Goal: Task Accomplishment & Management: Manage account settings

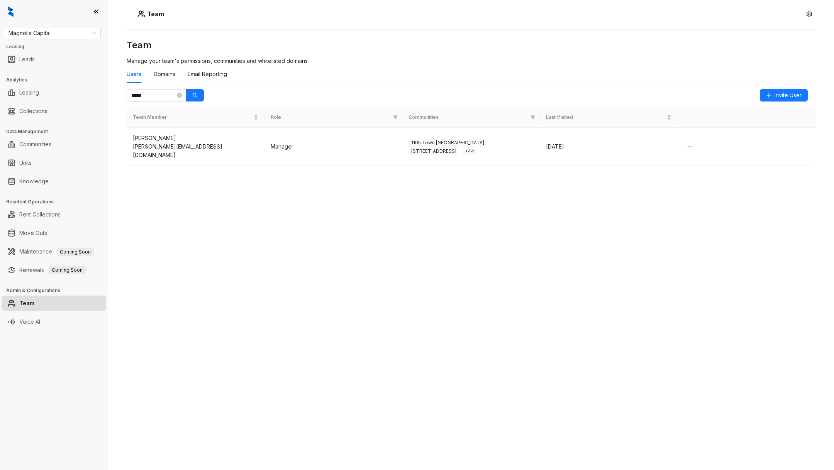
click at [80, 39] on div "Magnolia Capital Leasing Leads Analytics Leasing Collections Data Management Co…" at bounding box center [54, 235] width 108 height 470
click at [78, 36] on span "Magnolia Capital" at bounding box center [52, 33] width 88 height 12
type input "***"
click at [75, 72] on div "United Apartment Group" at bounding box center [52, 73] width 85 height 8
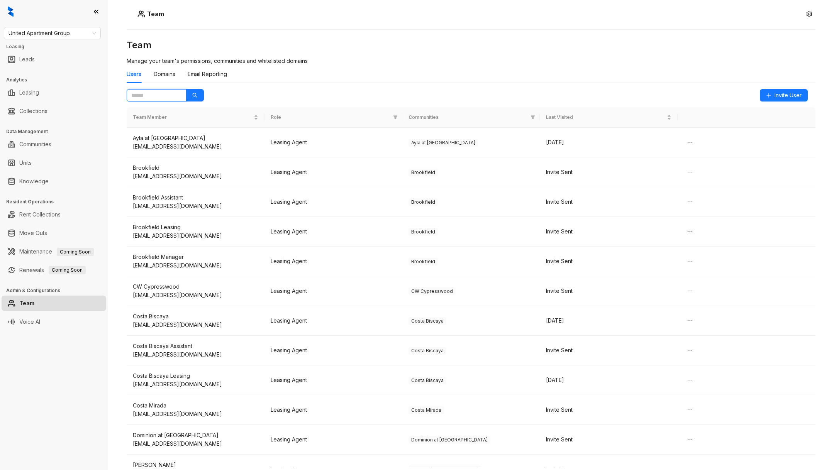
click at [156, 97] on input "text" at bounding box center [153, 95] width 44 height 8
type input "*"
paste input "**********"
type input "**********"
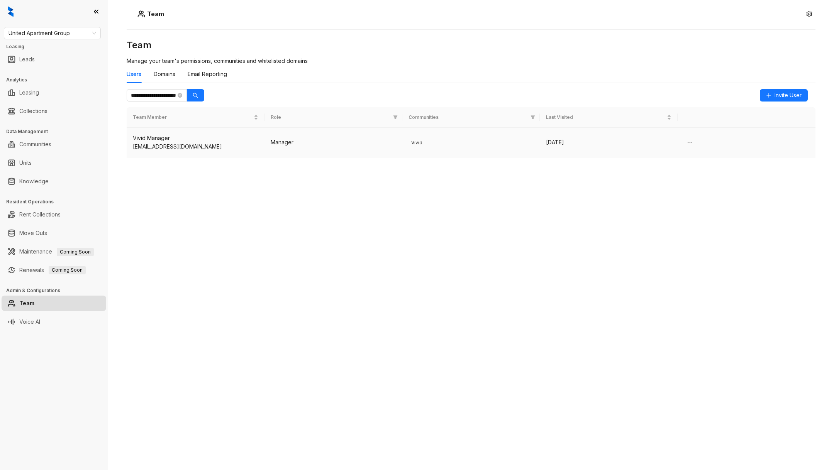
click at [215, 147] on div "[EMAIL_ADDRESS][DOMAIN_NAME]" at bounding box center [195, 146] width 125 height 8
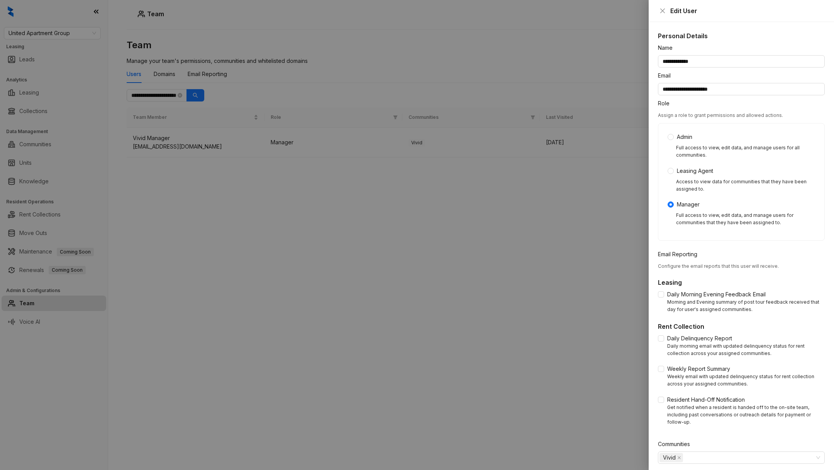
scroll to position [26, 0]
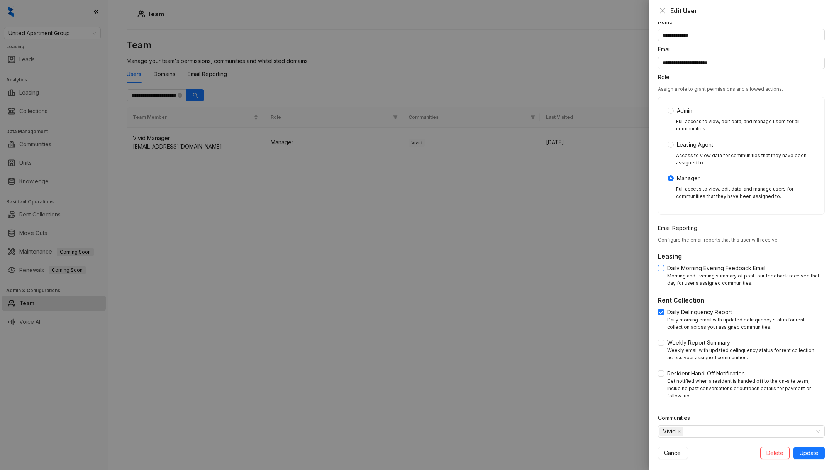
click at [659, 271] on span at bounding box center [661, 268] width 6 height 6
click at [659, 270] on span at bounding box center [661, 268] width 6 height 6
click at [659, 264] on label "Daily Morning Evening Feedback Email" at bounding box center [713, 268] width 111 height 8
click at [661, 334] on div "Daily Delinquency Report Daily morning email with updated delinquency status fo…" at bounding box center [741, 322] width 167 height 28
click at [817, 449] on span "Update" at bounding box center [809, 453] width 19 height 8
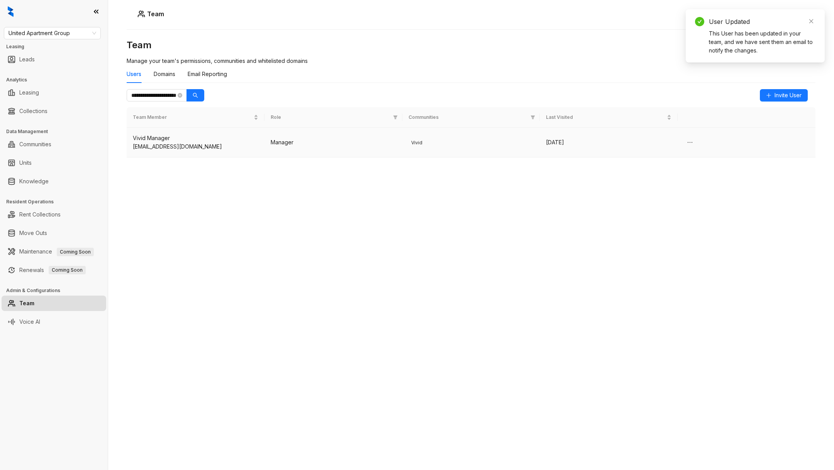
click at [571, 144] on div "[DATE]" at bounding box center [608, 142] width 125 height 8
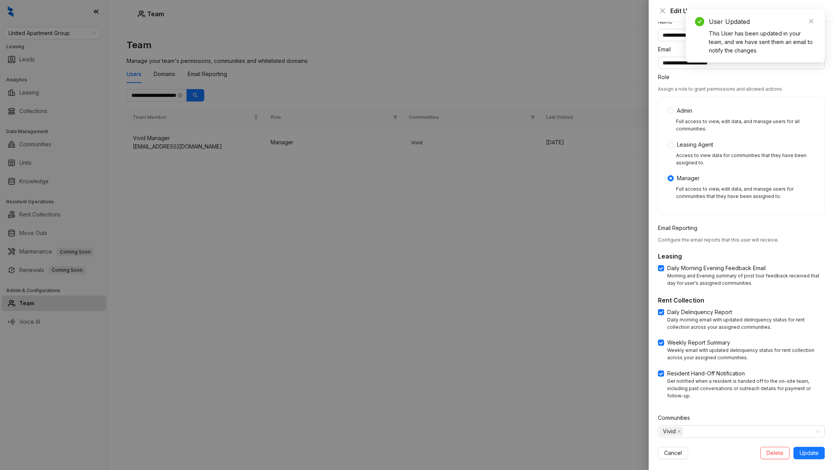
click at [484, 291] on div at bounding box center [417, 235] width 834 height 470
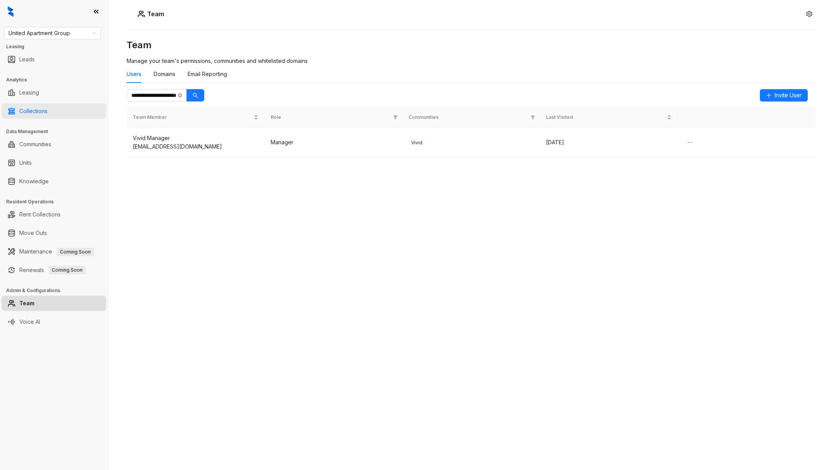
click at [47, 111] on link "Collections" at bounding box center [33, 110] width 28 height 15
click at [43, 117] on link "Collections" at bounding box center [33, 110] width 28 height 15
click at [47, 109] on link "Collections" at bounding box center [33, 110] width 28 height 15
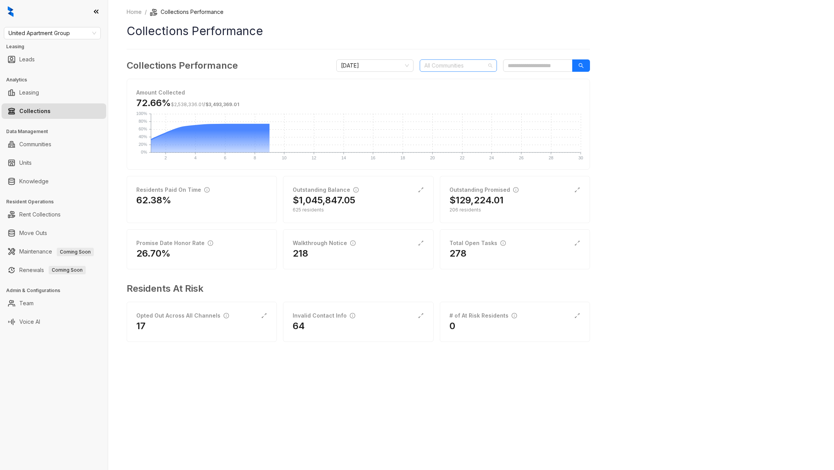
click at [467, 68] on div at bounding box center [454, 65] width 66 height 11
type input "****"
click at [653, 234] on div "Home / Collections Performance Collections Performance Collections Performance …" at bounding box center [471, 235] width 726 height 470
click at [517, 260] on div "Total Open Tasks 7" at bounding box center [515, 249] width 150 height 40
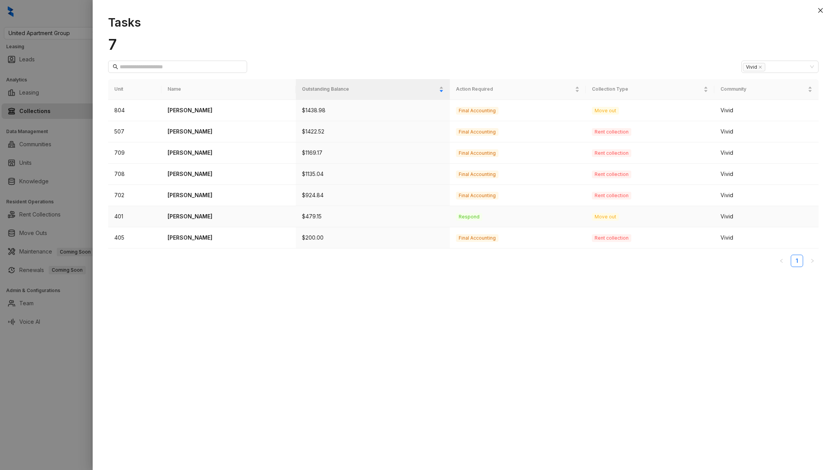
click at [240, 210] on td "[PERSON_NAME]" at bounding box center [228, 216] width 134 height 21
click at [176, 214] on p "[PERSON_NAME]" at bounding box center [229, 216] width 122 height 8
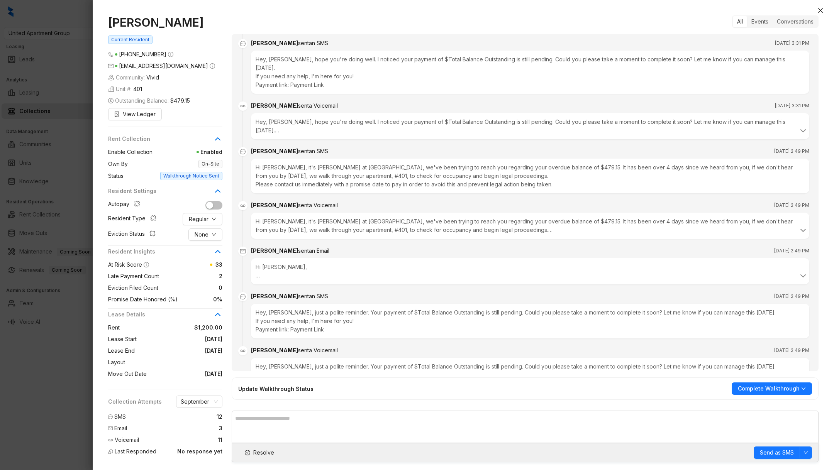
scroll to position [1718, 0]
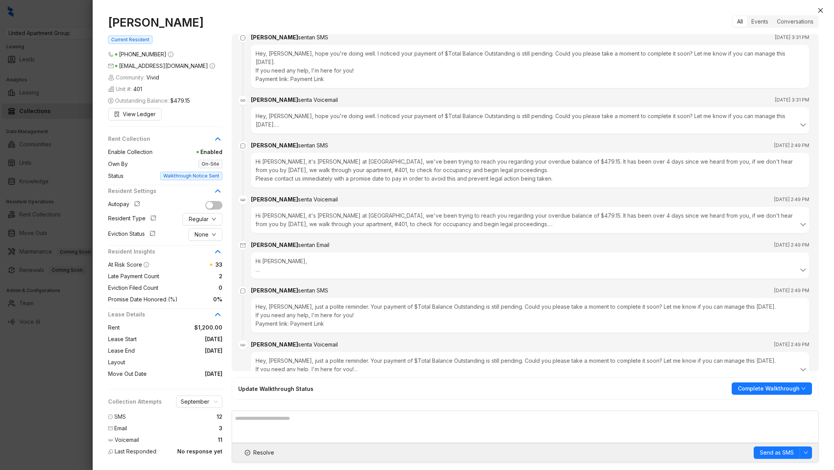
click at [0, 381] on div at bounding box center [417, 235] width 834 height 470
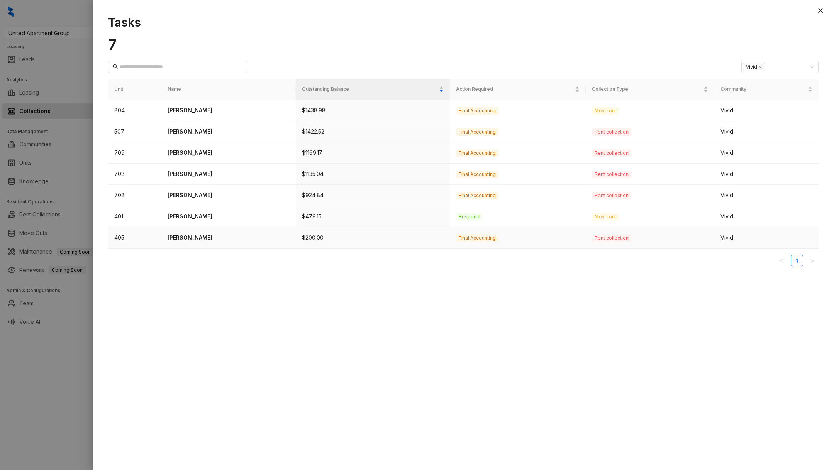
click at [194, 245] on td "[PERSON_NAME]" at bounding box center [228, 237] width 134 height 21
click at [194, 239] on p "[PERSON_NAME]" at bounding box center [229, 238] width 122 height 8
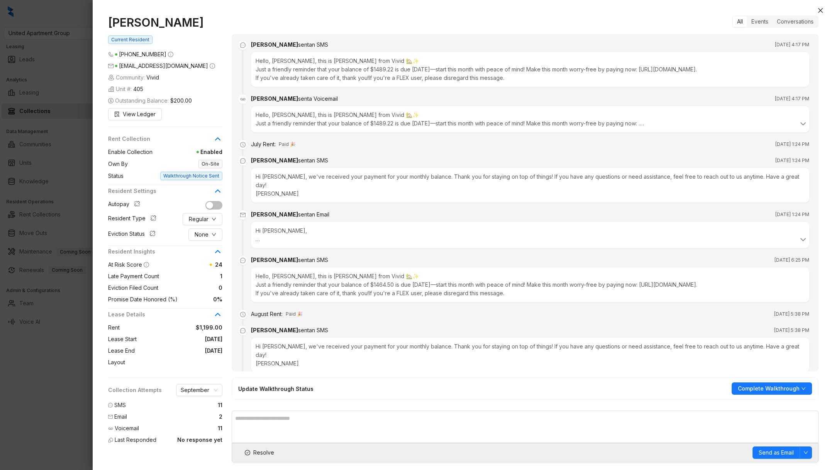
scroll to position [1204, 0]
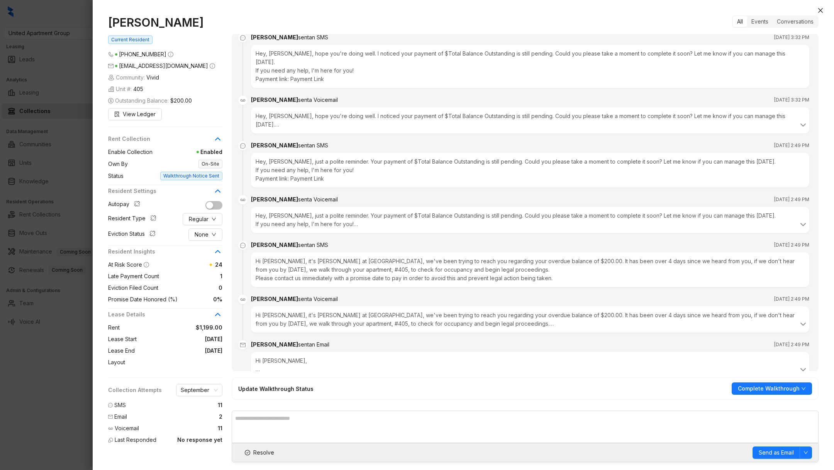
click at [253, 352] on div "Hi [PERSON_NAME], We've made several attempts to reach you regarding your overd…" at bounding box center [530, 365] width 558 height 26
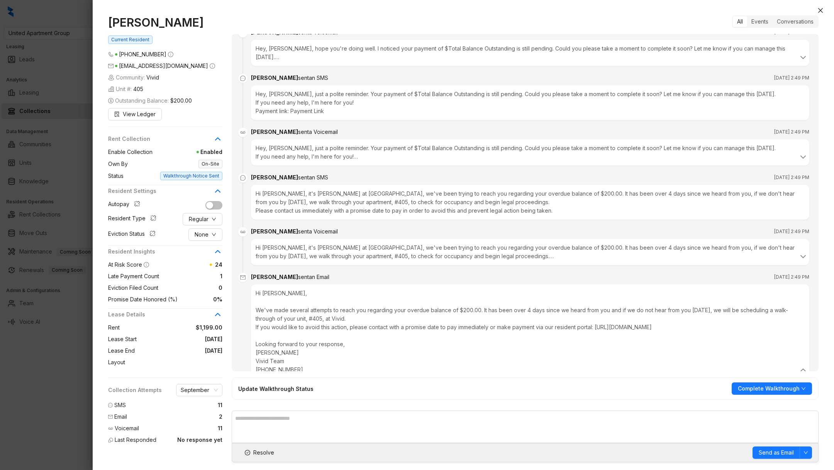
click at [50, 406] on div at bounding box center [417, 235] width 834 height 470
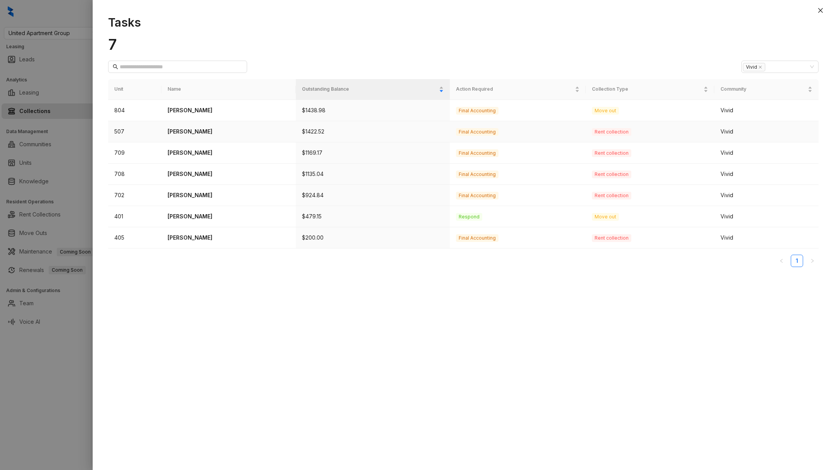
click at [194, 132] on p "[PERSON_NAME]" at bounding box center [229, 131] width 122 height 8
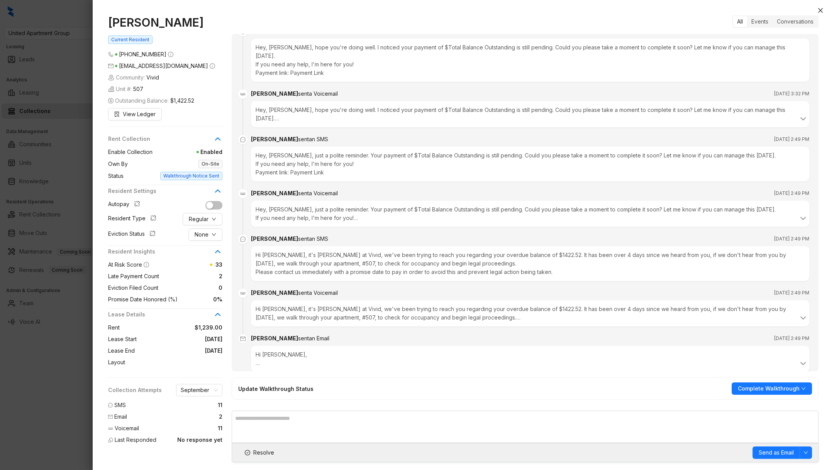
scroll to position [2403, 0]
click at [390, 145] on div "Hey, [PERSON_NAME], just a polite reminder. Your payment of $Total Balance Outs…" at bounding box center [530, 162] width 558 height 35
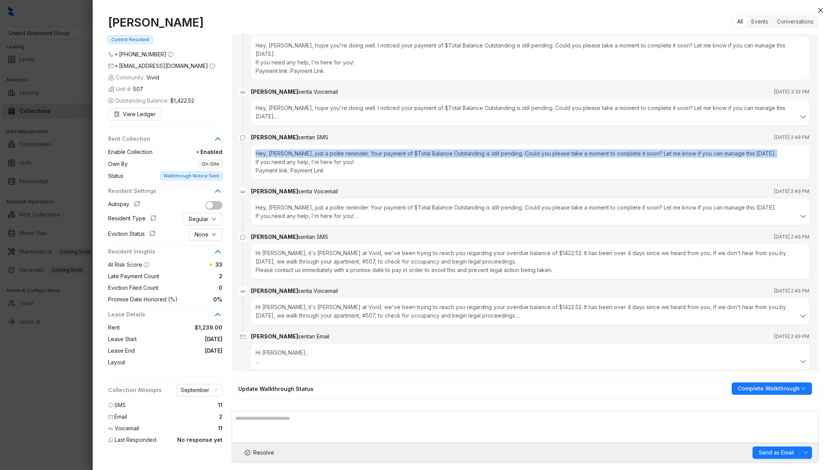
click at [390, 145] on div "Hey, [PERSON_NAME], just a polite reminder. Your payment of $Total Balance Outs…" at bounding box center [530, 162] width 558 height 35
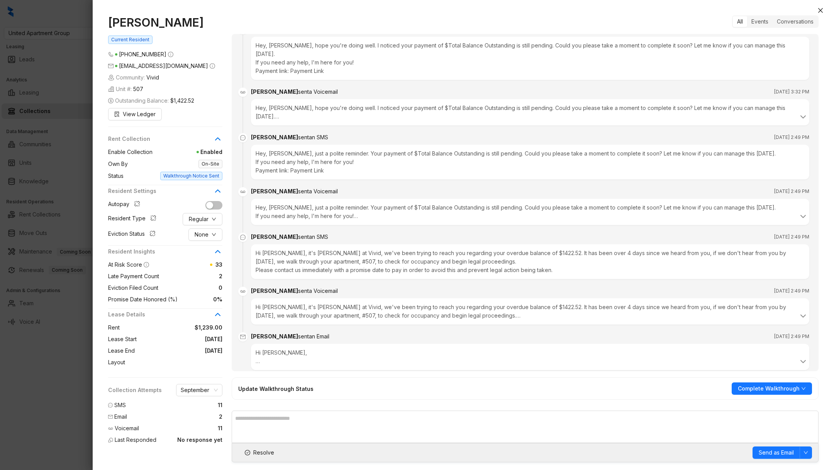
click at [262, 349] on div "Hi [PERSON_NAME], We've made several attempts to reach you regarding your overd…" at bounding box center [530, 357] width 549 height 17
click at [260, 349] on div "Hi [PERSON_NAME], We've made several attempts to reach you regarding your overd…" at bounding box center [530, 391] width 549 height 85
click at [260, 349] on div "Hi [PERSON_NAME], We've made several attempts to reach you regarding your overd…" at bounding box center [530, 357] width 549 height 17
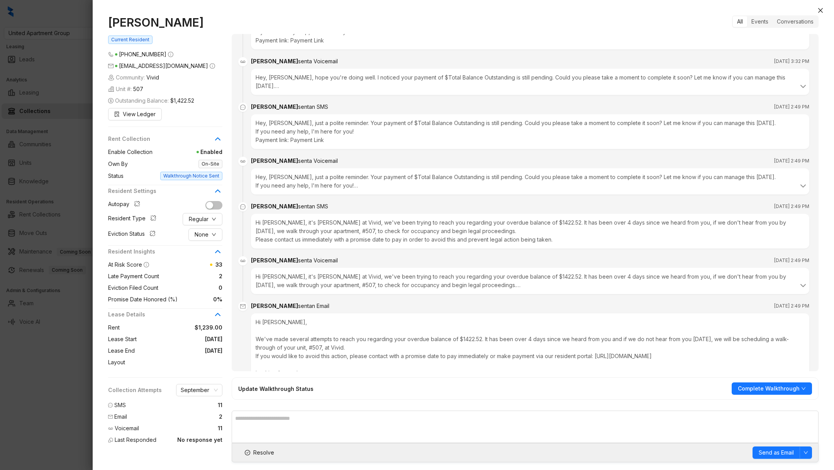
scroll to position [2430, 0]
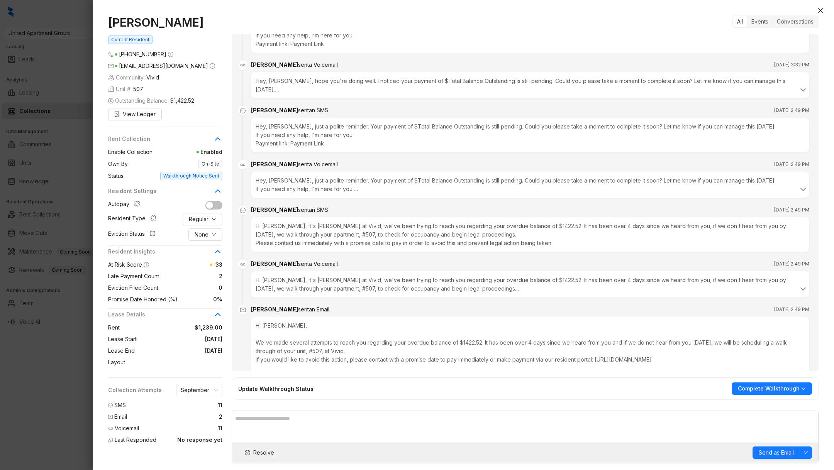
click at [81, 399] on div at bounding box center [417, 235] width 834 height 470
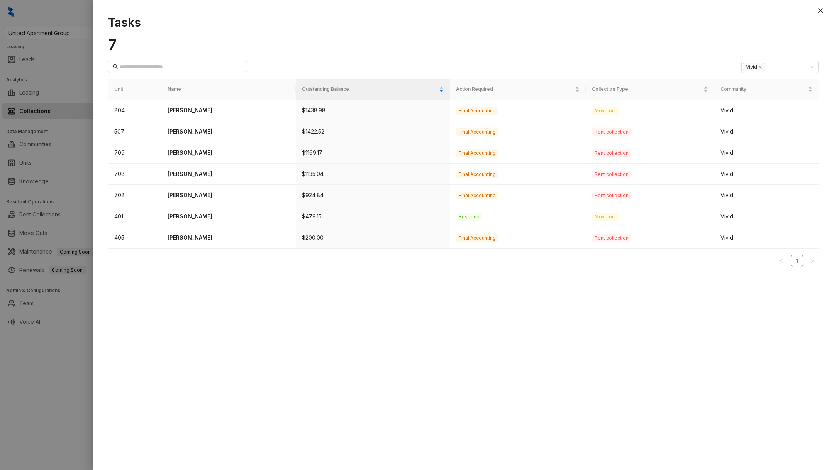
click at [90, 362] on div at bounding box center [417, 235] width 834 height 470
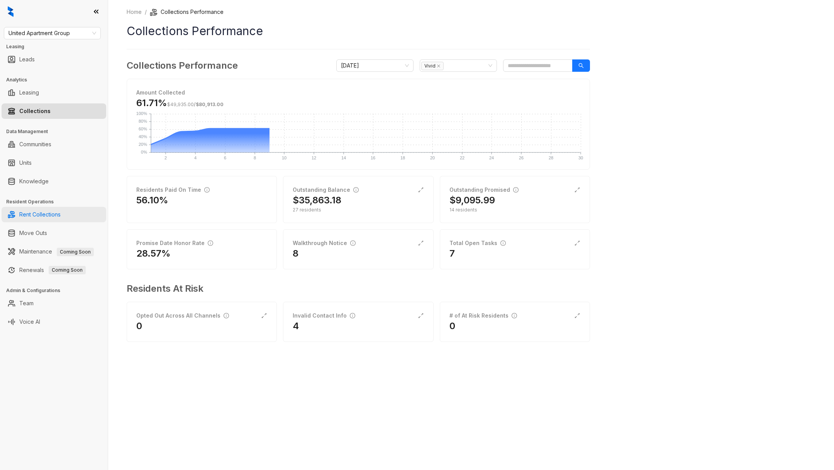
click at [49, 214] on link "Rent Collections" at bounding box center [39, 214] width 41 height 15
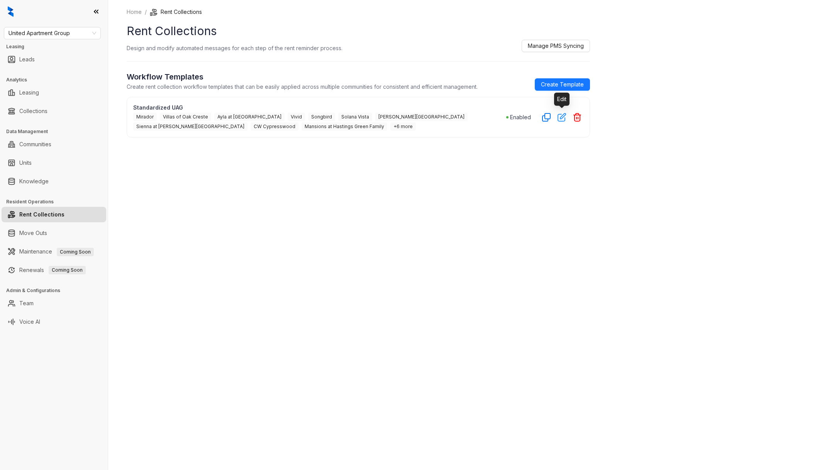
click at [558, 117] on icon "button" at bounding box center [562, 118] width 8 height 8
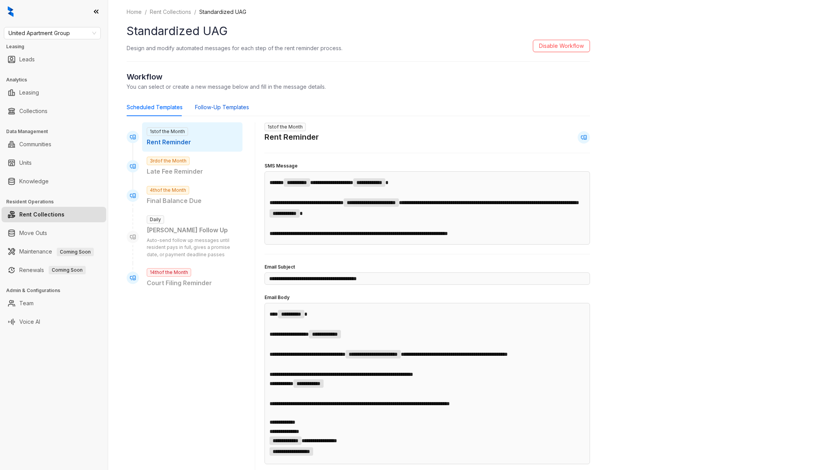
click at [205, 106] on div "Follow-Up Templates" at bounding box center [222, 107] width 54 height 8
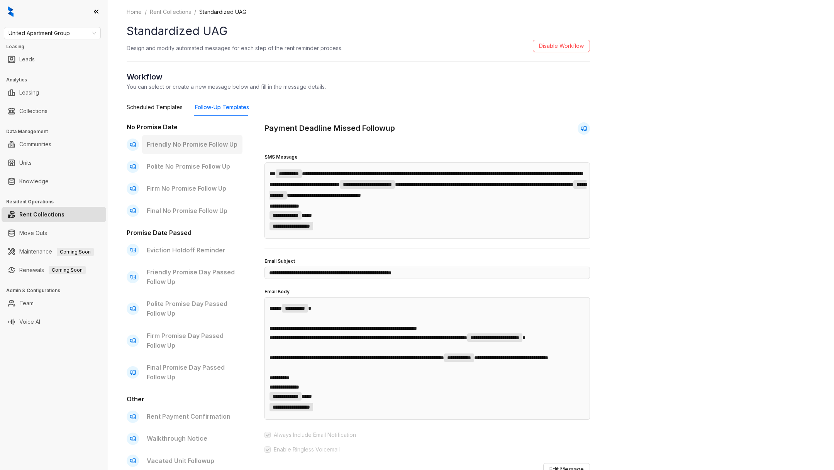
click at [175, 142] on p "Friendly No Promise Follow Up" at bounding box center [192, 145] width 91 height 10
type input "**********"
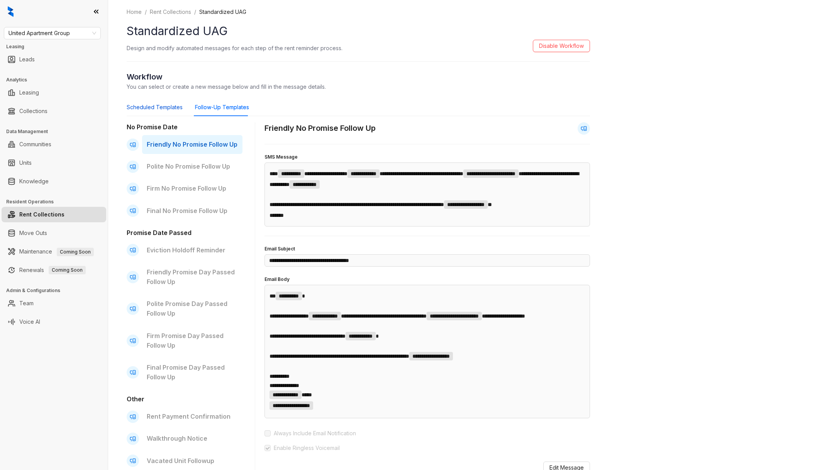
click at [148, 111] on div "Scheduled Templates" at bounding box center [155, 107] width 56 height 8
type input "**********"
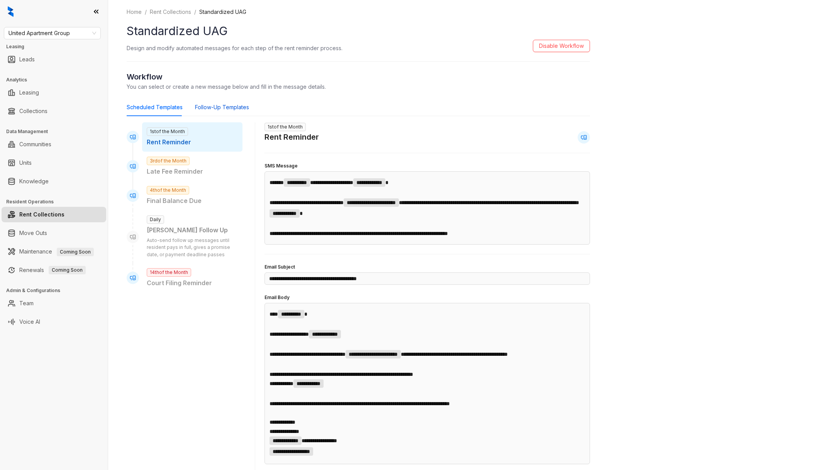
click at [200, 104] on div "Follow-Up Templates" at bounding box center [222, 107] width 54 height 8
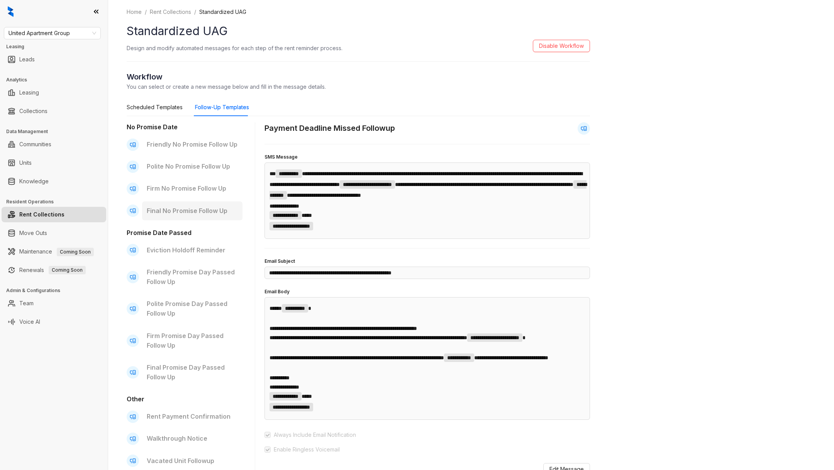
click at [212, 214] on p "Final No Promise Follow Up" at bounding box center [192, 211] width 91 height 10
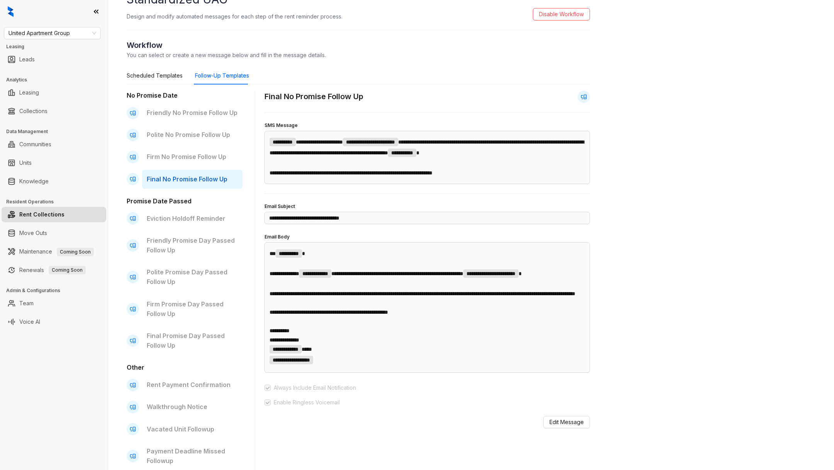
scroll to position [33, 0]
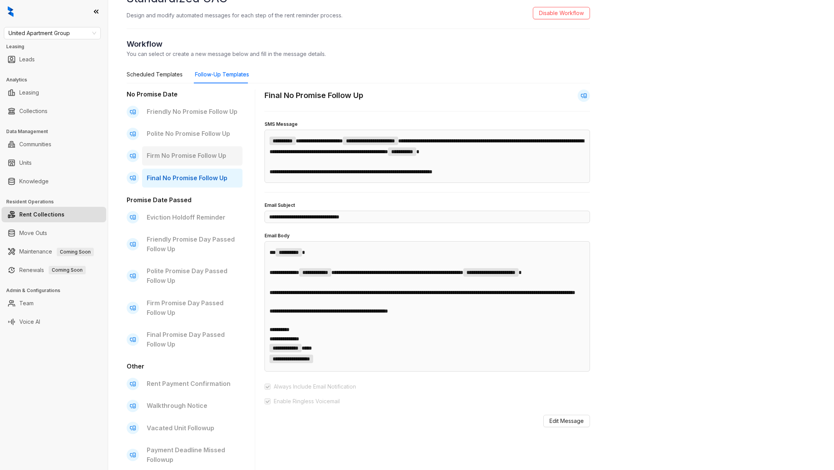
click at [205, 154] on p "Firm No Promise Follow Up" at bounding box center [192, 156] width 91 height 10
type input "**********"
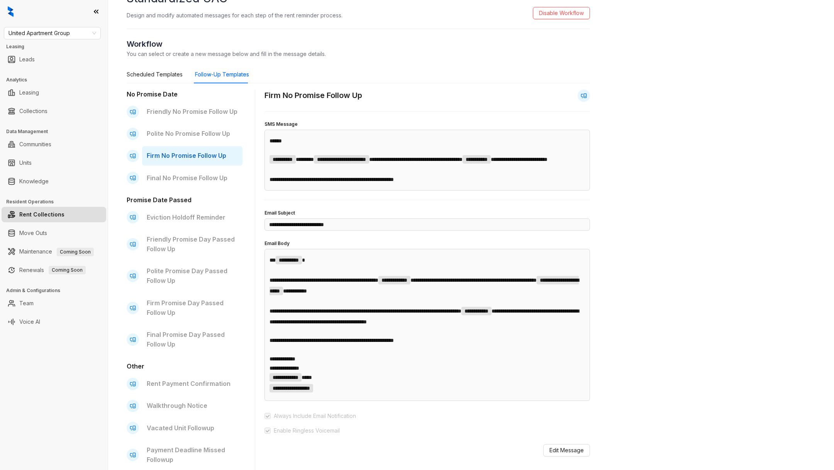
click at [314, 161] on span "********" at bounding box center [305, 159] width 18 height 5
click at [337, 161] on span "**********" at bounding box center [341, 159] width 49 height 5
click at [578, 455] on span "Edit Message" at bounding box center [566, 450] width 34 height 8
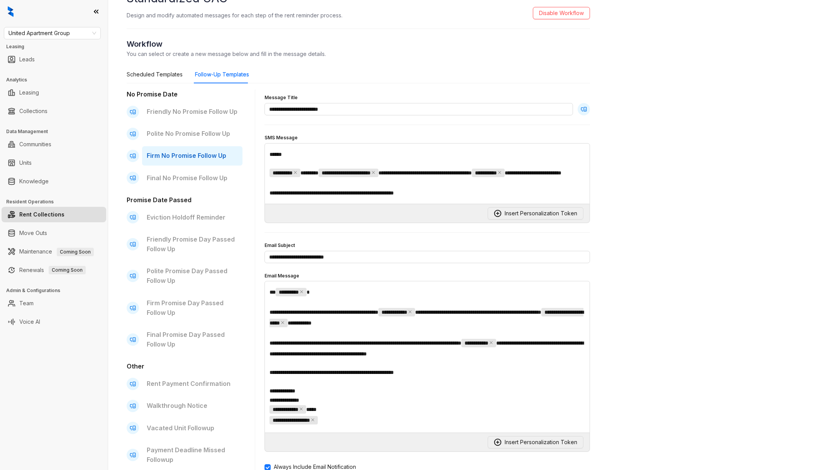
click at [354, 173] on span "**********" at bounding box center [346, 172] width 49 height 5
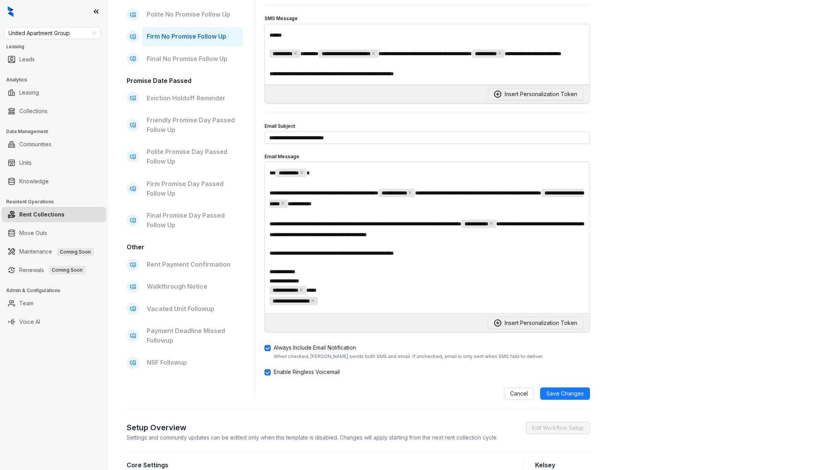
scroll to position [58, 0]
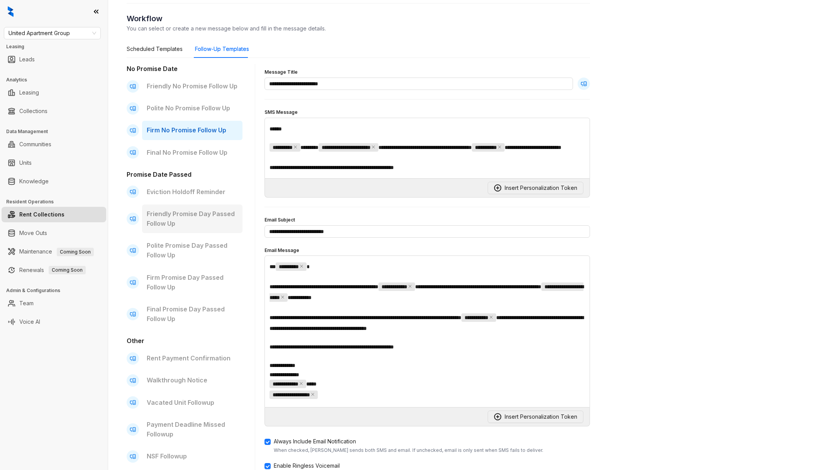
click at [202, 206] on div "Friendly Promise Day Passed Follow Up" at bounding box center [192, 219] width 100 height 29
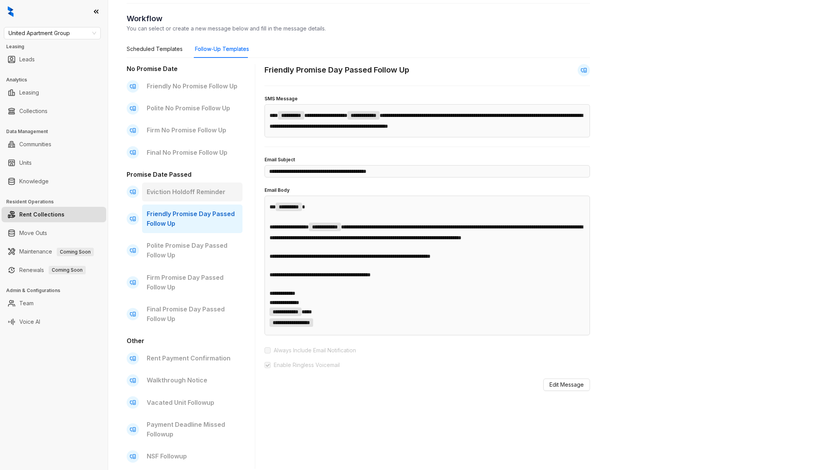
click at [191, 195] on p "Eviction Holdoff Reminder" at bounding box center [192, 192] width 91 height 10
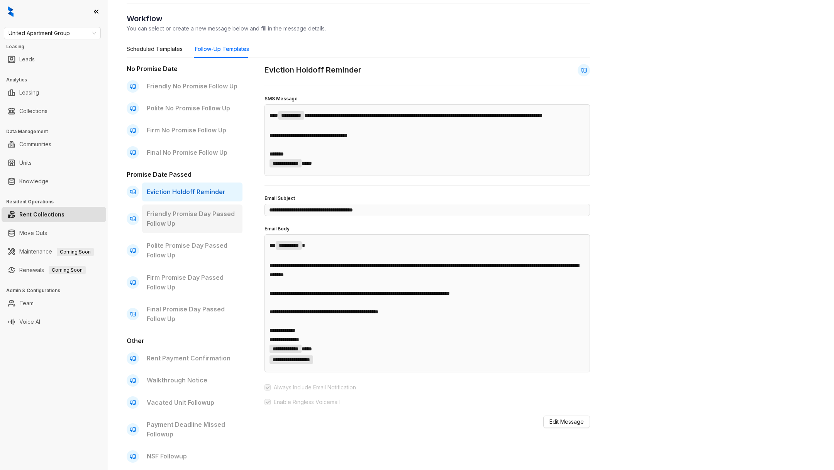
click at [203, 230] on div "Friendly Promise Day Passed Follow Up" at bounding box center [192, 219] width 100 height 29
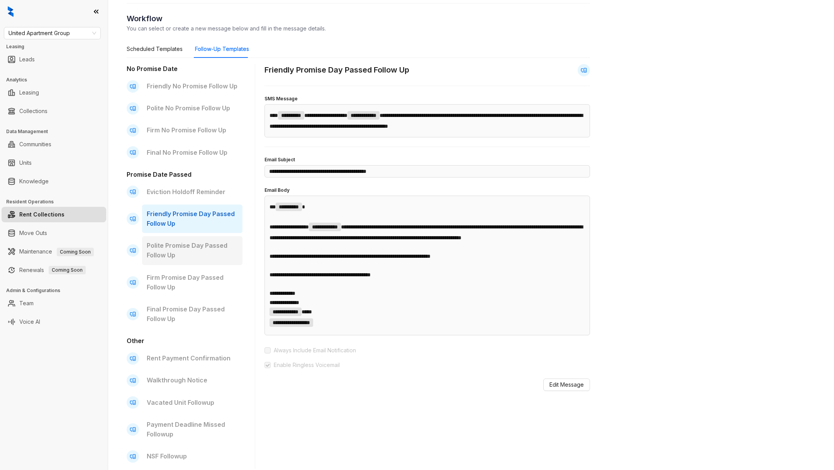
click at [200, 241] on p "Polite Promise Day Passed Follow Up" at bounding box center [192, 250] width 91 height 19
type input "**********"
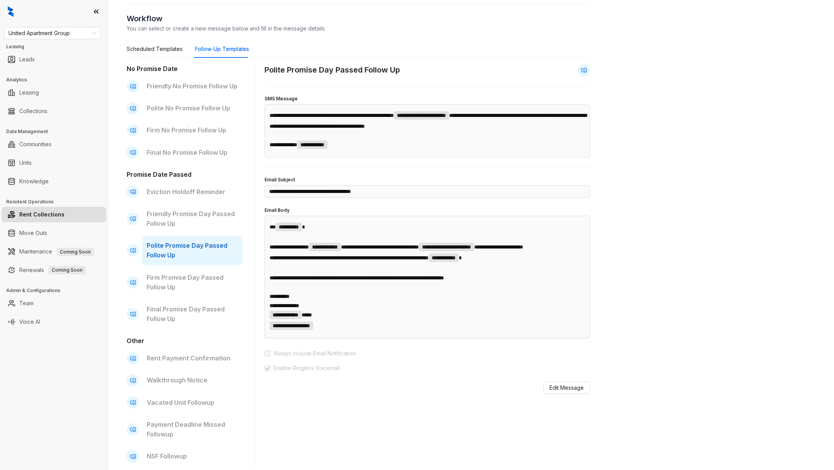
click at [459, 262] on span "**********" at bounding box center [444, 258] width 30 height 8
click at [456, 261] on span "**********" at bounding box center [444, 257] width 24 height 5
click at [582, 393] on button "Edit Message" at bounding box center [566, 388] width 47 height 12
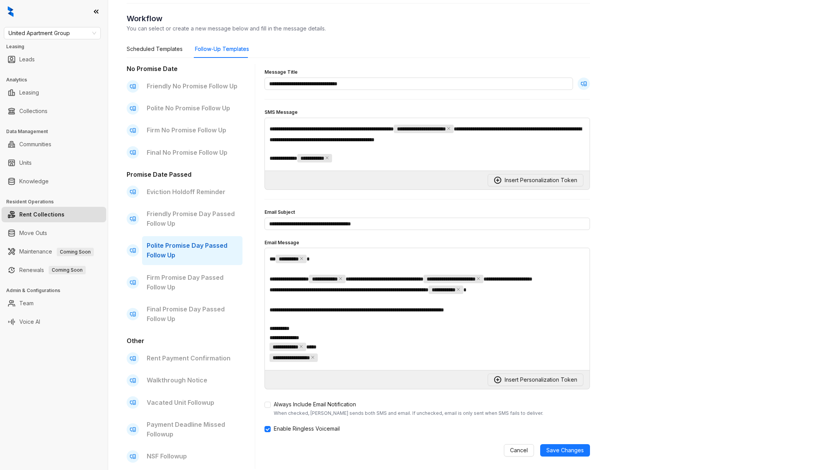
click at [456, 293] on span "**********" at bounding box center [444, 289] width 24 height 5
click at [504, 353] on p "**********" at bounding box center [427, 348] width 315 height 11
click at [47, 111] on link "Collections" at bounding box center [33, 110] width 28 height 15
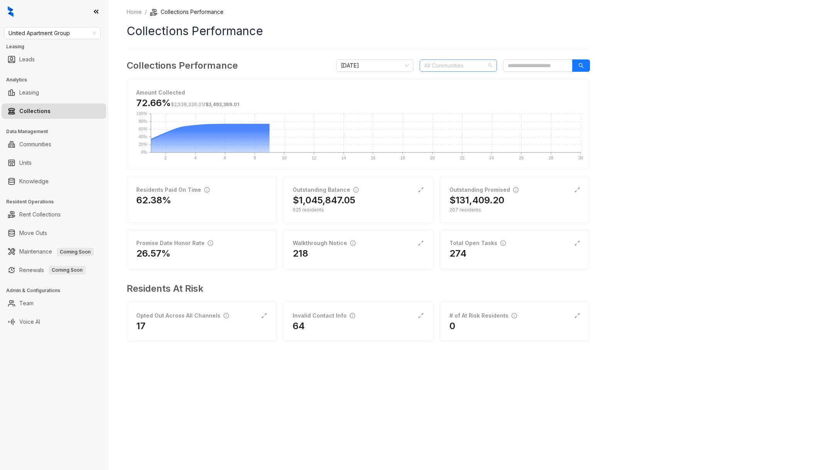
click at [453, 66] on div at bounding box center [454, 65] width 66 height 11
type input "****"
click at [691, 196] on div "Home / Collections Performance Collections Performance Collections Performance …" at bounding box center [471, 235] width 726 height 470
click at [489, 253] on div "6" at bounding box center [514, 254] width 131 height 12
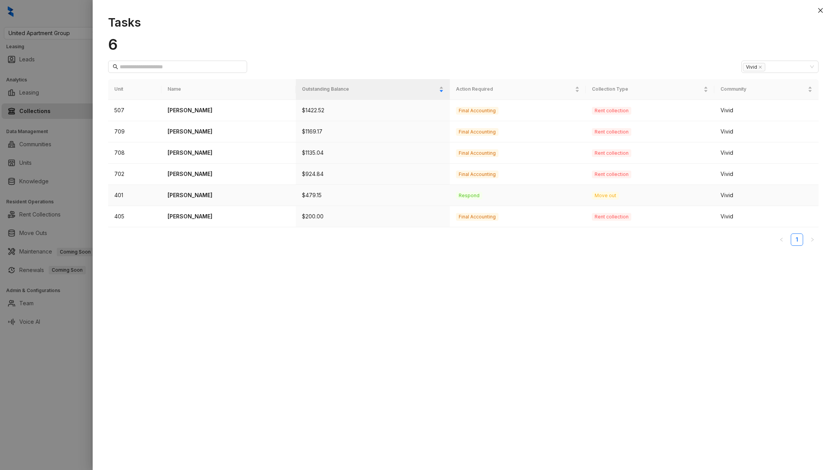
click at [220, 188] on td "[PERSON_NAME]" at bounding box center [228, 195] width 134 height 21
click at [184, 198] on p "[PERSON_NAME]" at bounding box center [229, 195] width 122 height 8
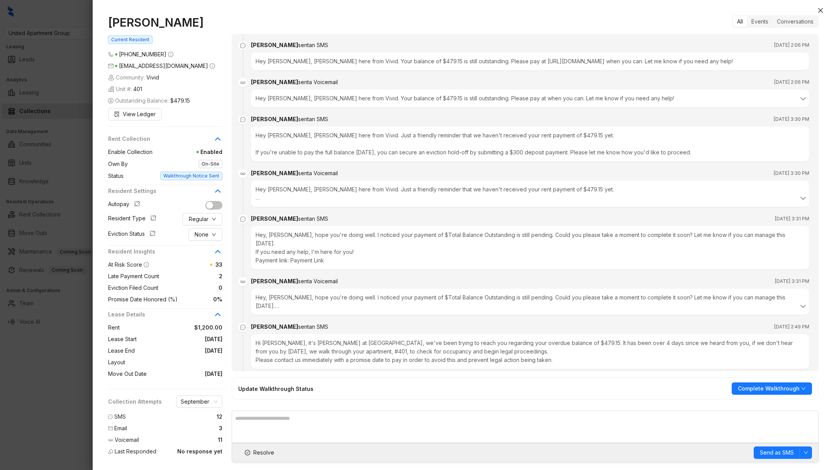
scroll to position [1718, 0]
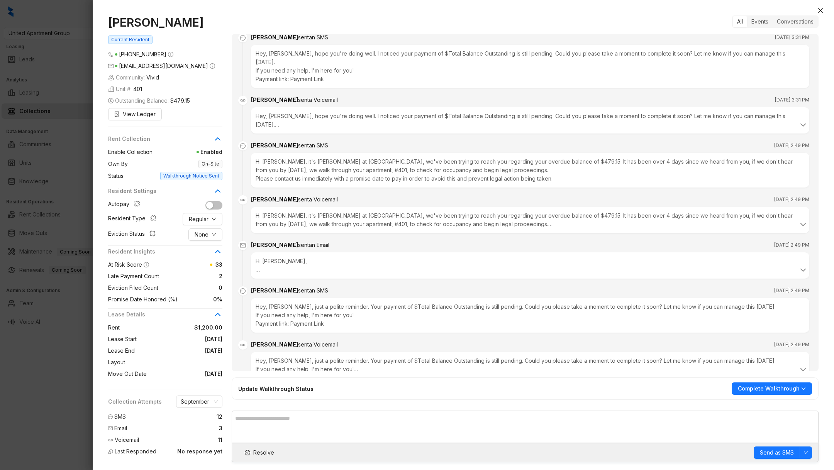
click at [51, 352] on div at bounding box center [417, 235] width 834 height 470
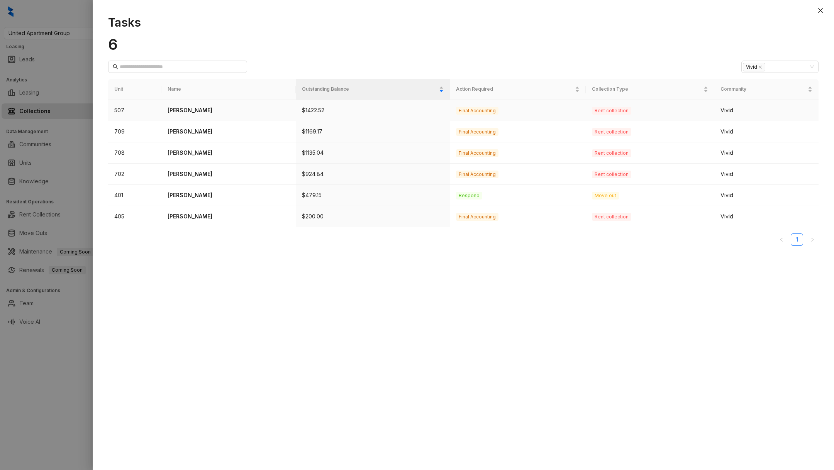
click at [203, 107] on p "[PERSON_NAME]" at bounding box center [229, 110] width 122 height 8
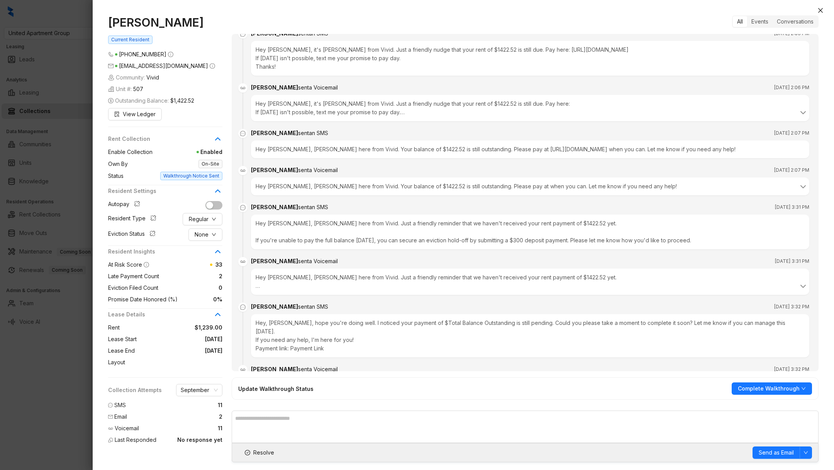
scroll to position [2403, 0]
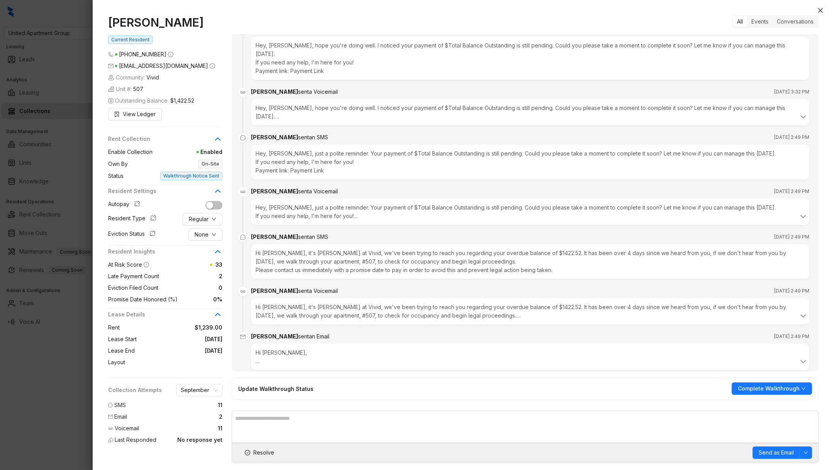
click at [66, 424] on div at bounding box center [417, 235] width 834 height 470
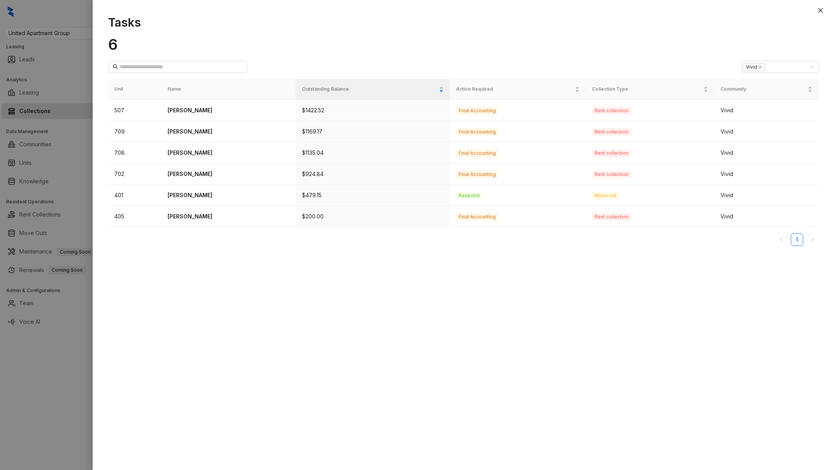
click at [68, 379] on div at bounding box center [417, 235] width 834 height 470
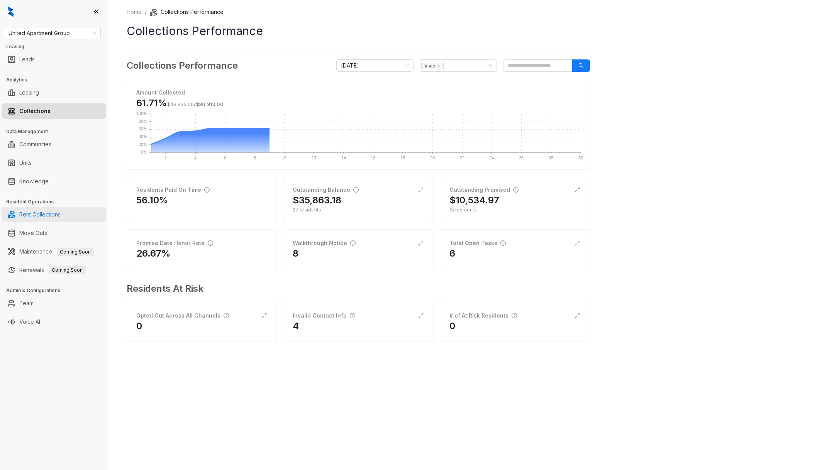
click at [56, 211] on link "Rent Collections" at bounding box center [39, 214] width 41 height 15
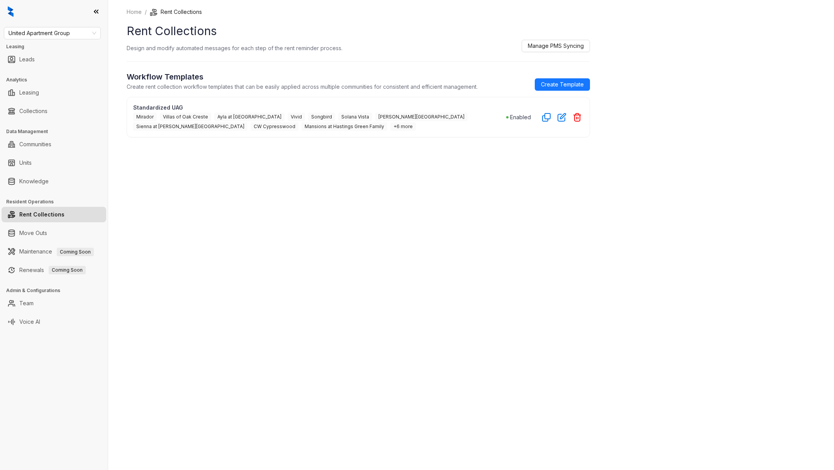
click at [558, 123] on div "Standardized UAG Mirador Villas of [GEOGRAPHIC_DATA] at [GEOGRAPHIC_DATA] [GEOG…" at bounding box center [358, 117] width 463 height 41
click at [558, 119] on icon "button" at bounding box center [562, 118] width 8 height 8
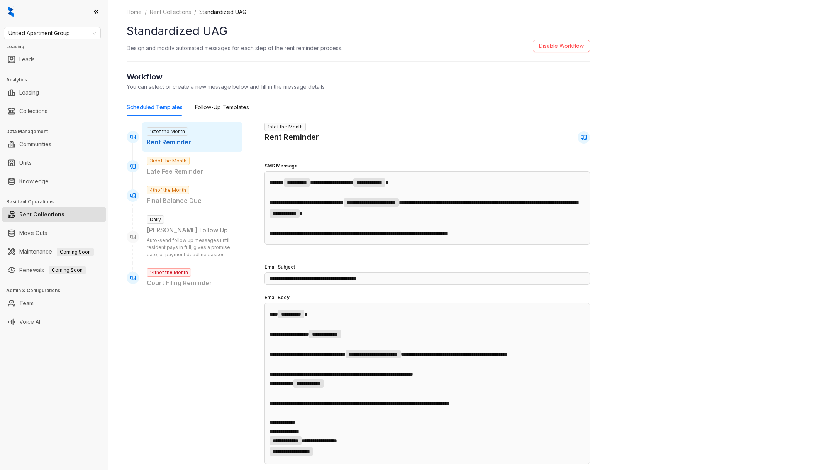
click at [204, 244] on p "Auto-send follow up messages until resident pays in full, gives a promise date,…" at bounding box center [192, 248] width 91 height 22
click at [173, 202] on p "Final Balance Due" at bounding box center [192, 201] width 91 height 10
type input "**********"
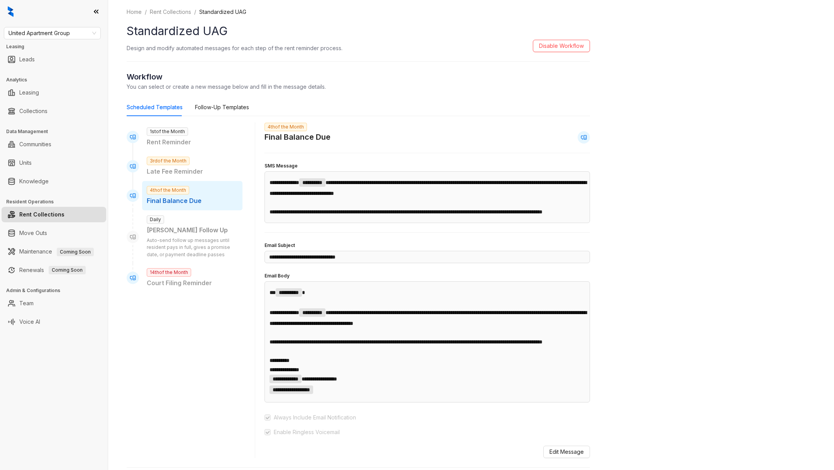
click at [179, 245] on p "Auto-send follow up messages until resident pays in full, gives a promise date,…" at bounding box center [192, 248] width 91 height 22
click at [199, 104] on div "Follow-Up Templates" at bounding box center [222, 107] width 54 height 8
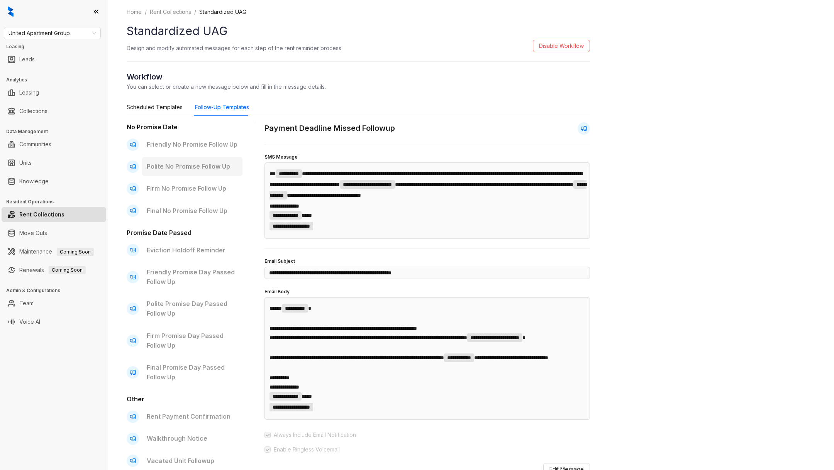
click at [180, 160] on div "Polite No Promise Follow Up" at bounding box center [192, 166] width 100 height 19
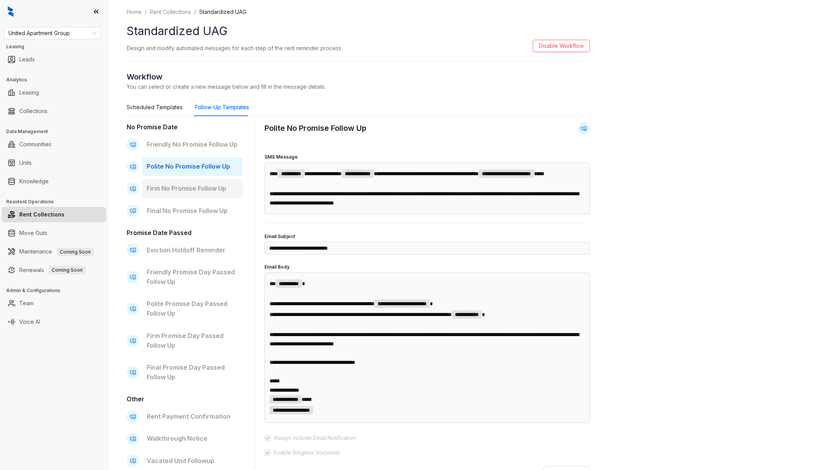
click at [183, 184] on p "Firm No Promise Follow Up" at bounding box center [192, 189] width 91 height 10
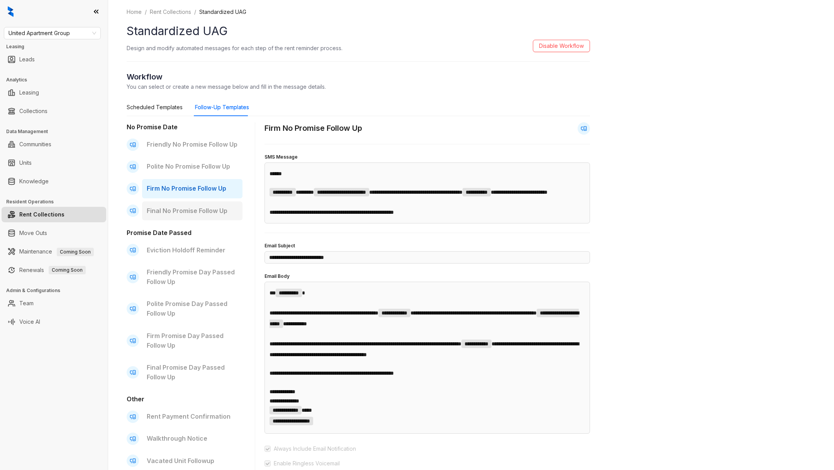
click at [186, 205] on div "Final No Promise Follow Up" at bounding box center [192, 211] width 100 height 19
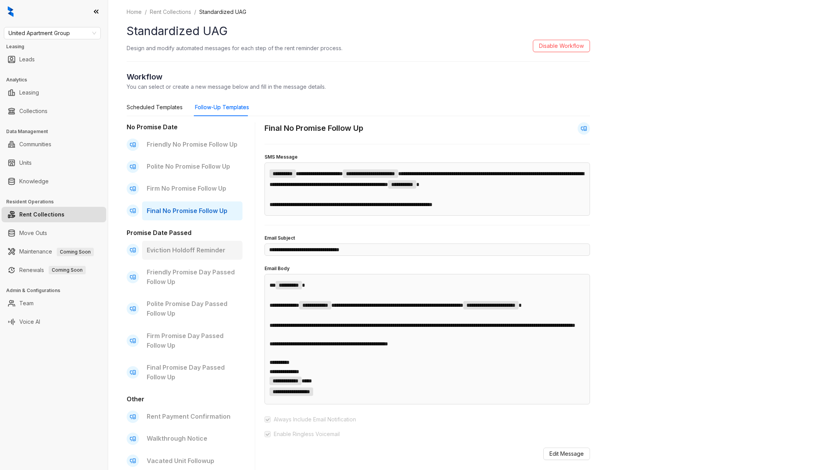
click at [193, 249] on p "Eviction Holdoff Reminder" at bounding box center [192, 251] width 91 height 10
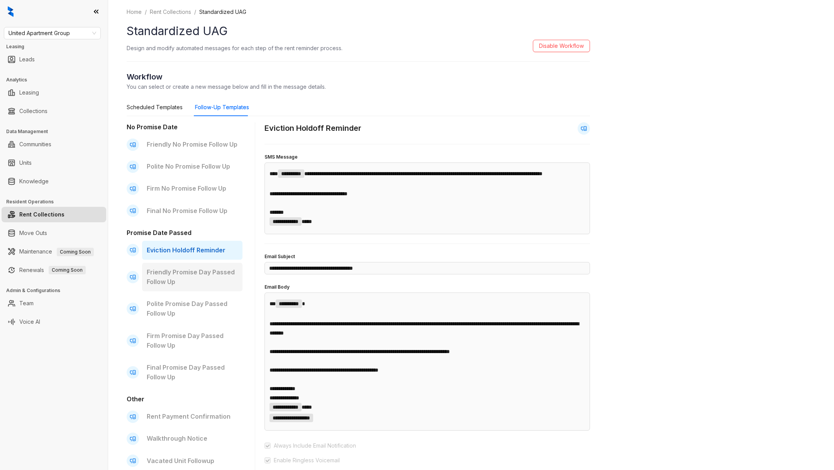
click at [193, 269] on p "Friendly Promise Day Passed Follow Up" at bounding box center [192, 277] width 91 height 19
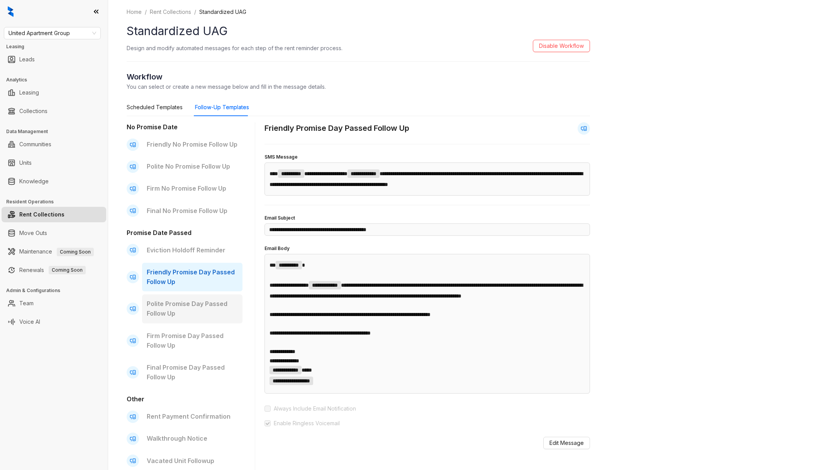
click at [196, 302] on p "Polite Promise Day Passed Follow Up" at bounding box center [192, 308] width 91 height 19
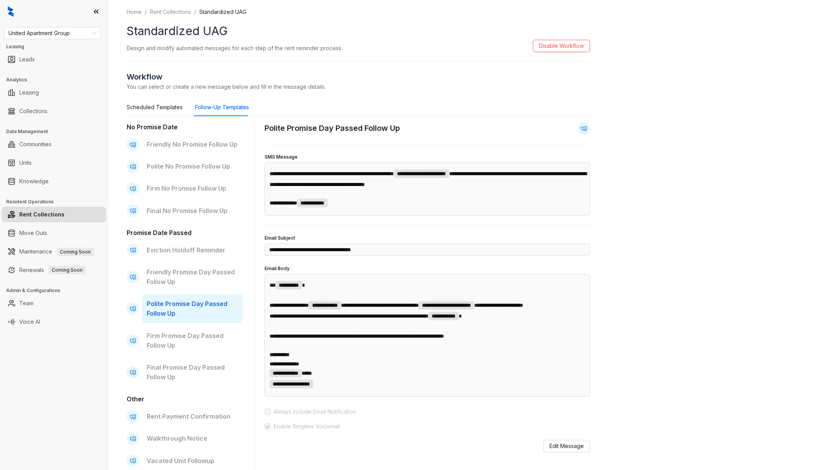
click at [185, 316] on p "Polite Promise Day Passed Follow Up" at bounding box center [192, 308] width 91 height 19
click at [188, 330] on div "Firm Promise Day Passed Follow Up" at bounding box center [192, 341] width 100 height 29
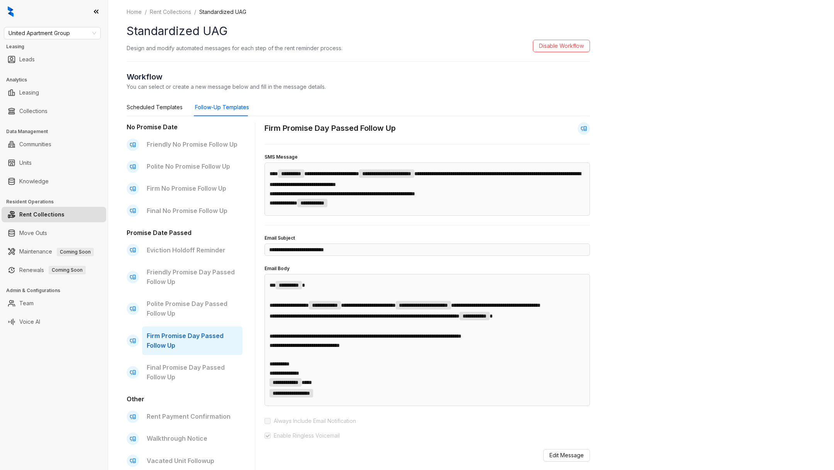
click at [330, 179] on p "**********" at bounding box center [427, 179] width 315 height 20
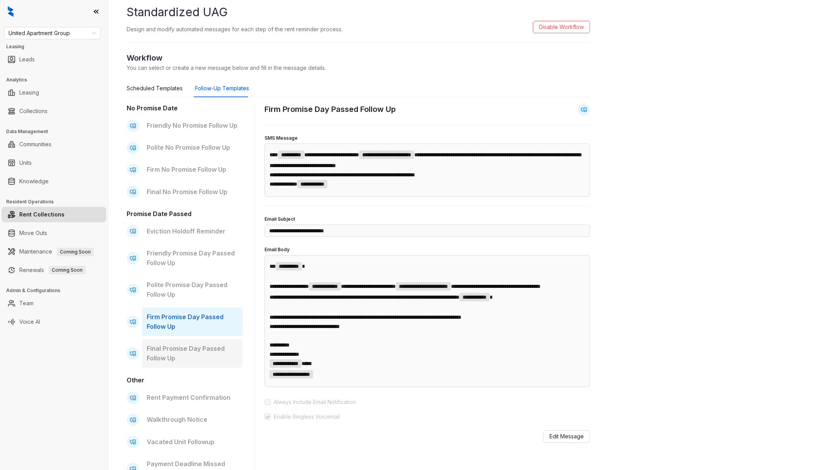
click at [214, 348] on p "Final Promise Day Passed Follow Up" at bounding box center [192, 353] width 91 height 19
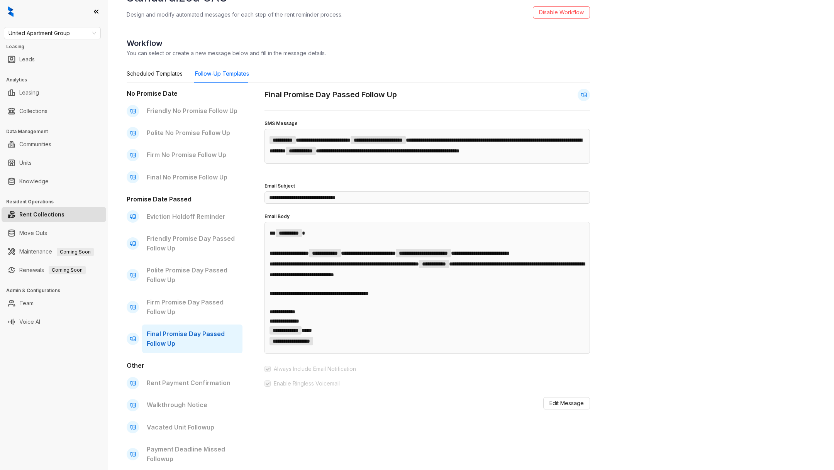
scroll to position [33, 0]
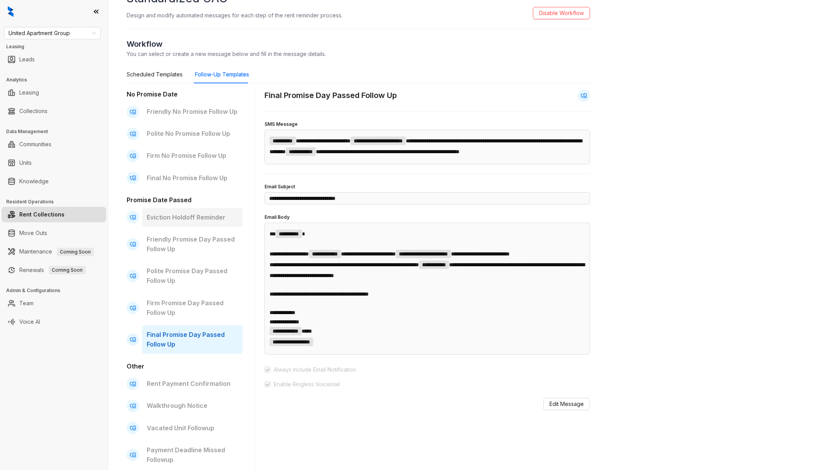
click at [193, 210] on div "Eviction Holdoff Reminder" at bounding box center [192, 217] width 100 height 19
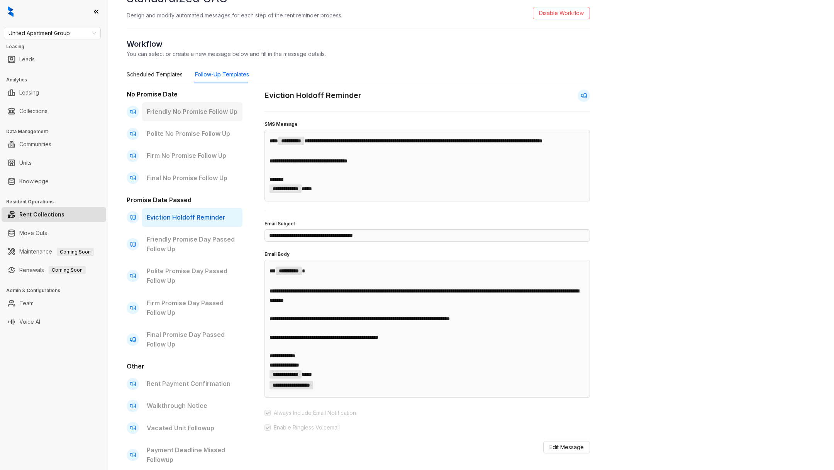
click at [164, 112] on p "Friendly No Promise Follow Up" at bounding box center [192, 112] width 91 height 10
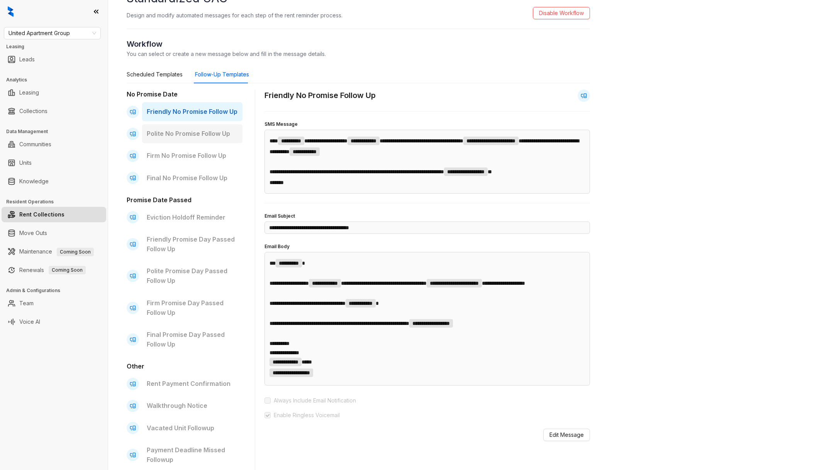
click at [175, 126] on div "Polite No Promise Follow Up" at bounding box center [192, 133] width 100 height 19
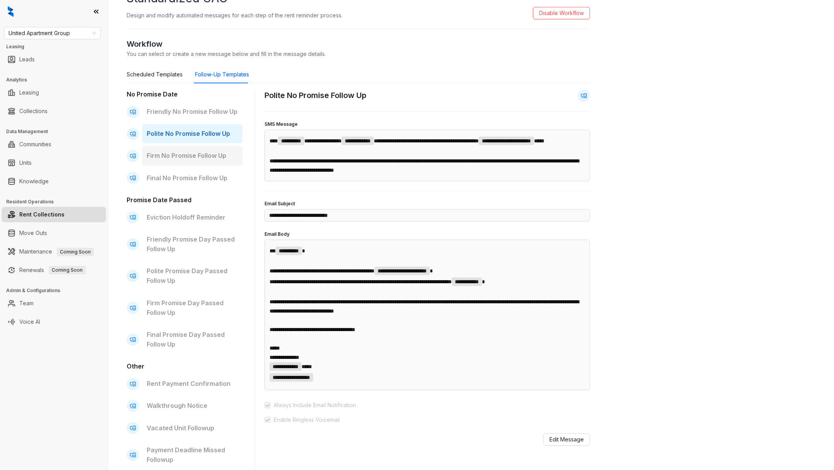
click at [181, 156] on p "Firm No Promise Follow Up" at bounding box center [192, 156] width 91 height 10
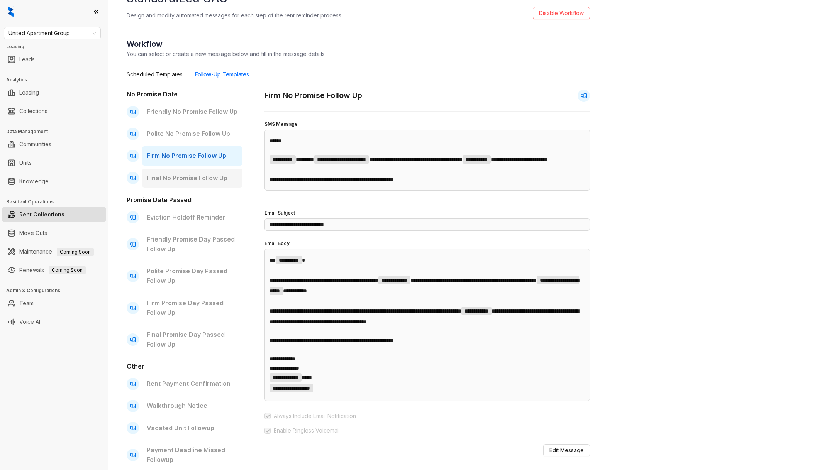
click at [178, 184] on div "Final No Promise Follow Up" at bounding box center [192, 178] width 100 height 19
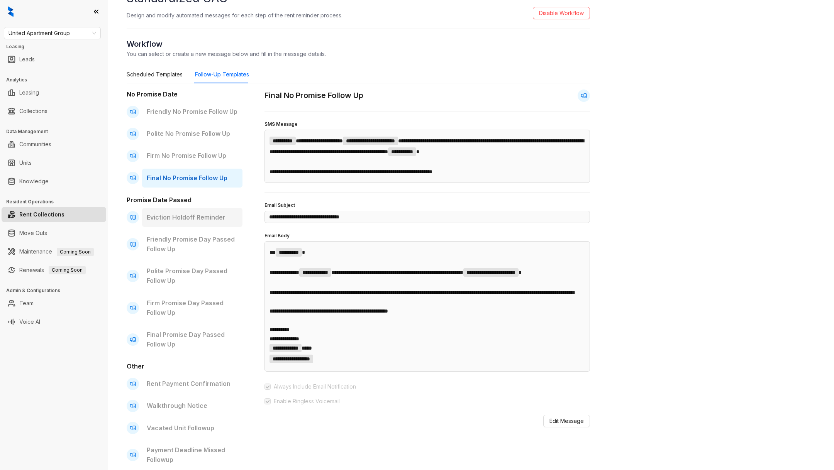
click at [180, 215] on p "Eviction Holdoff Reminder" at bounding box center [192, 218] width 91 height 10
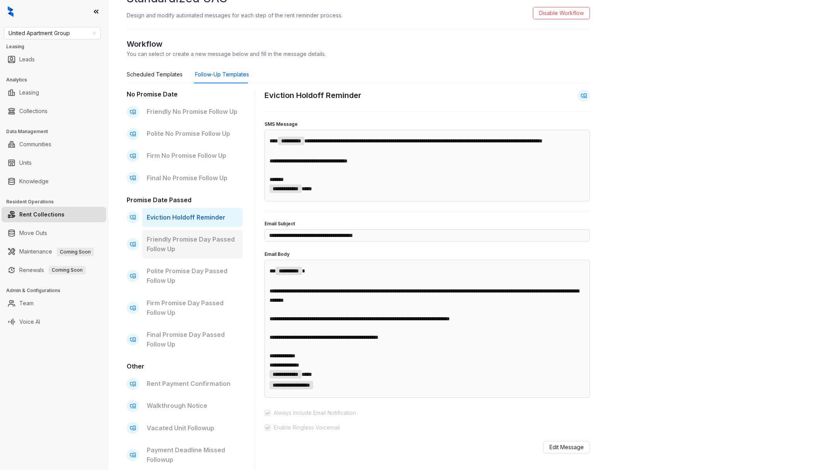
click at [185, 249] on p "Friendly Promise Day Passed Follow Up" at bounding box center [192, 244] width 91 height 19
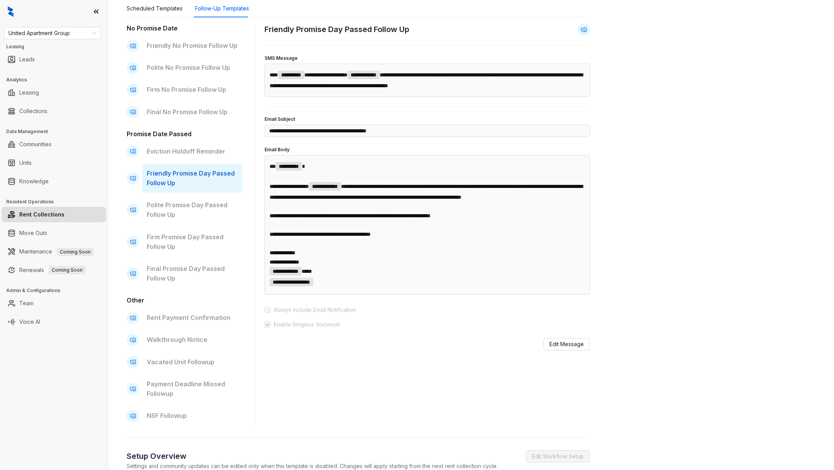
scroll to position [107, 0]
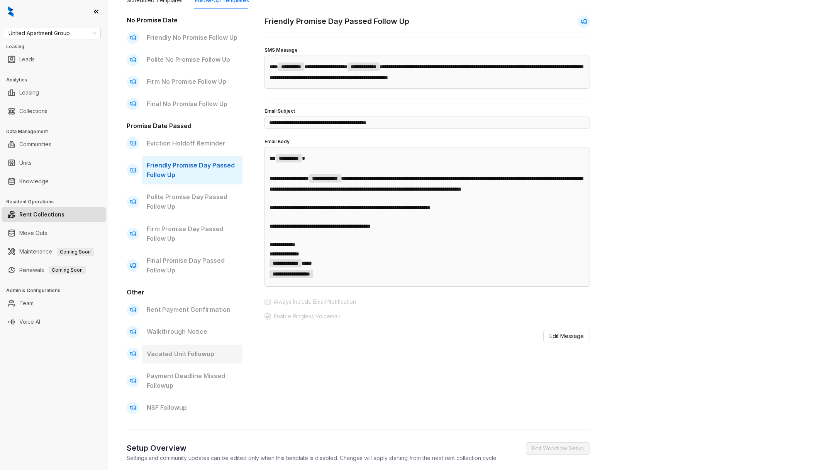
click at [215, 352] on p "Vacated Unit Followup" at bounding box center [192, 354] width 91 height 10
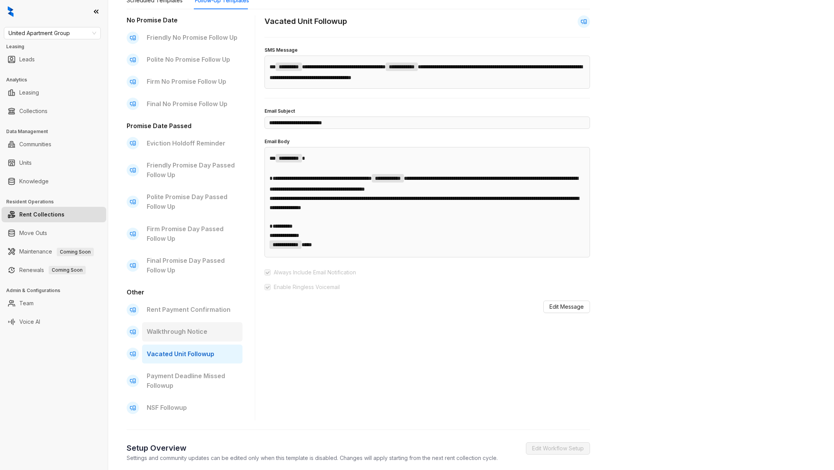
click at [207, 338] on div "Walkthrough Notice" at bounding box center [192, 331] width 100 height 19
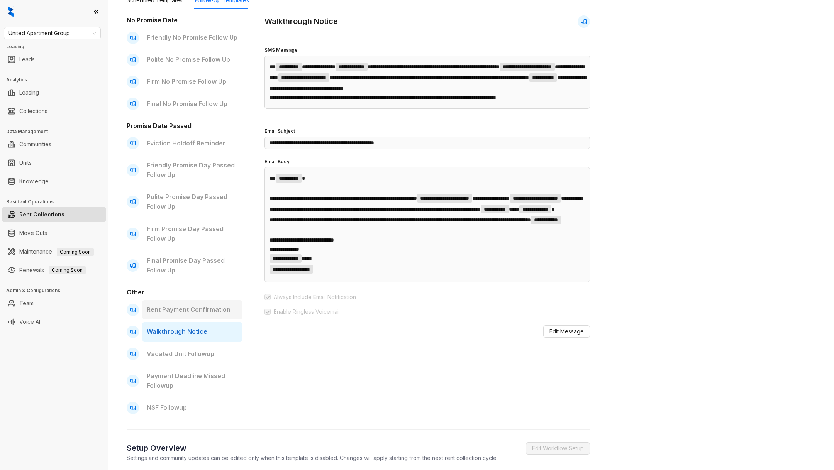
click at [197, 312] on p "Rent Payment Confirmation" at bounding box center [192, 310] width 91 height 10
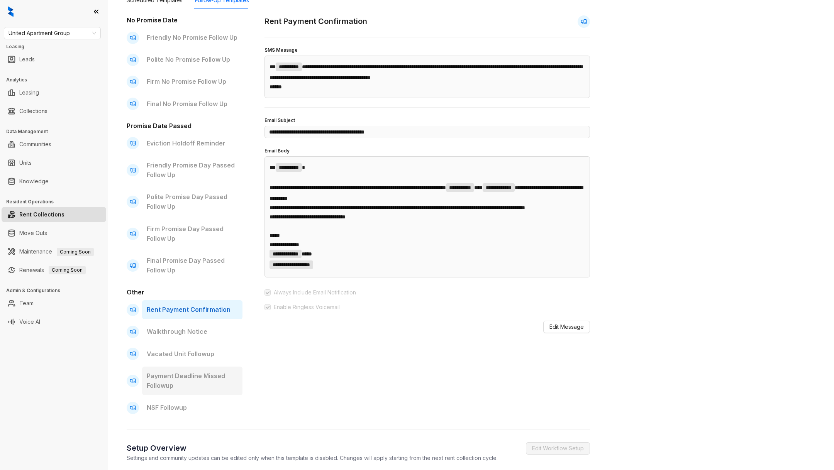
click at [193, 381] on p "Payment Deadline Missed Followup" at bounding box center [192, 380] width 91 height 19
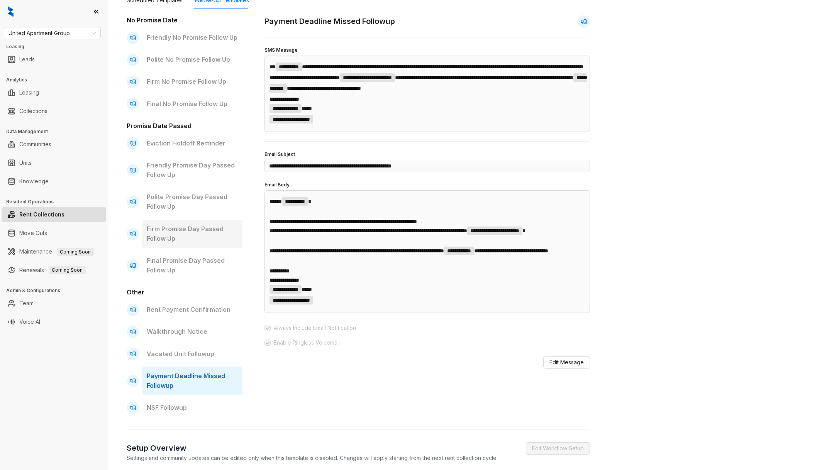
click at [190, 233] on p "Firm Promise Day Passed Follow Up" at bounding box center [192, 233] width 91 height 19
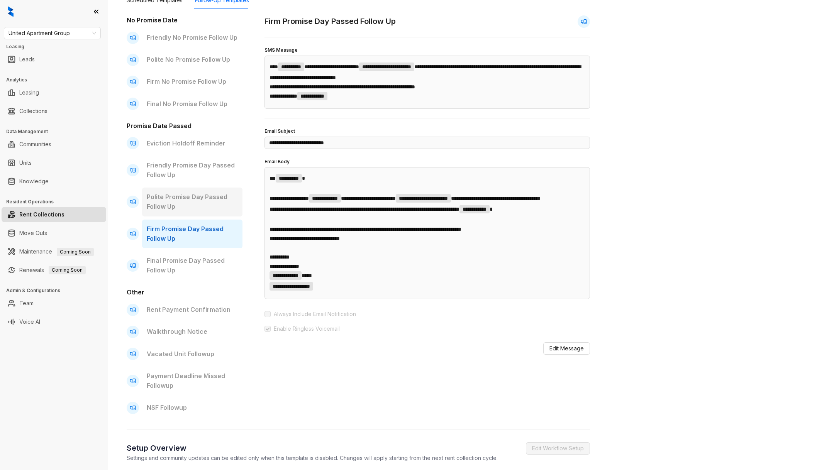
click at [186, 214] on div "Polite Promise Day Passed Follow Up" at bounding box center [192, 202] width 100 height 29
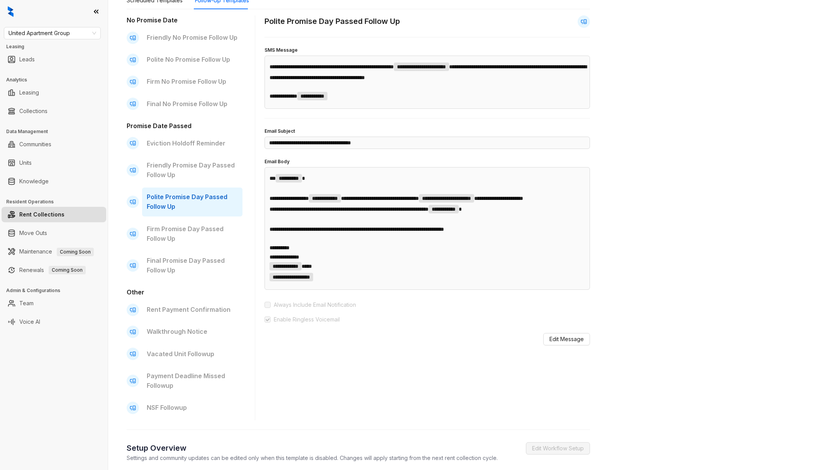
click at [186, 191] on div "Polite Promise Day Passed Follow Up" at bounding box center [192, 202] width 100 height 29
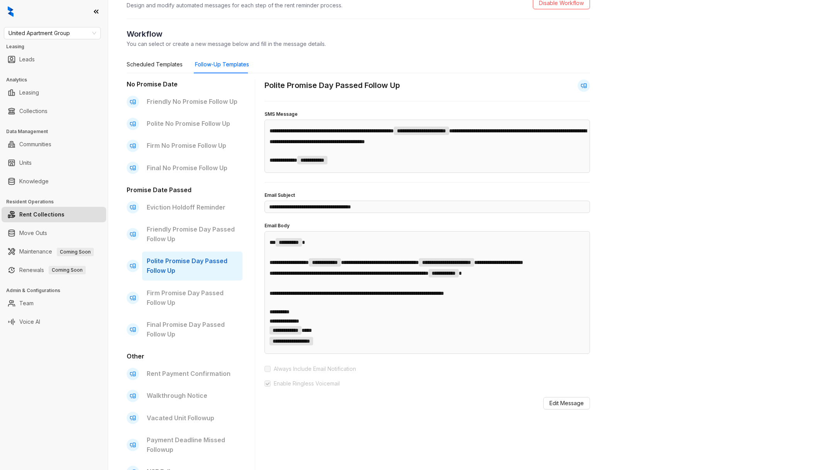
scroll to position [46, 0]
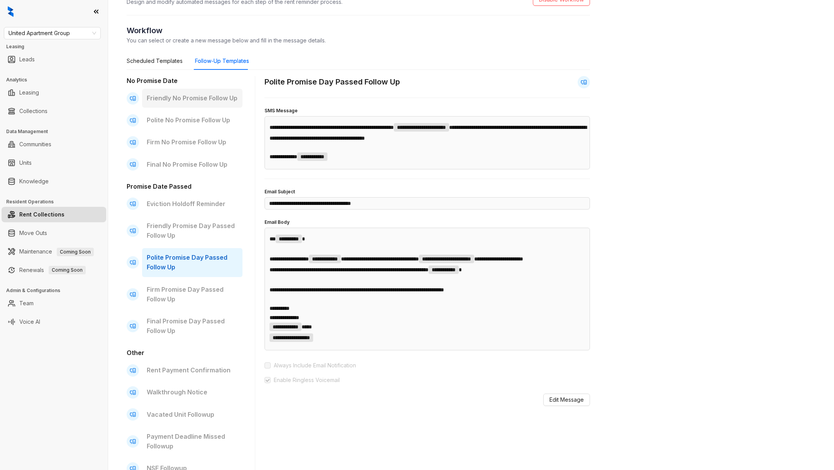
click at [189, 102] on p "Friendly No Promise Follow Up" at bounding box center [192, 98] width 91 height 10
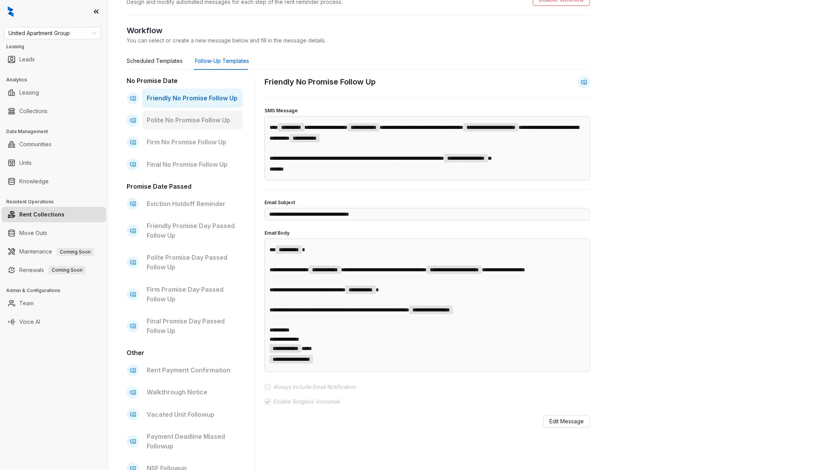
click at [194, 119] on p "Polite No Promise Follow Up" at bounding box center [192, 120] width 91 height 10
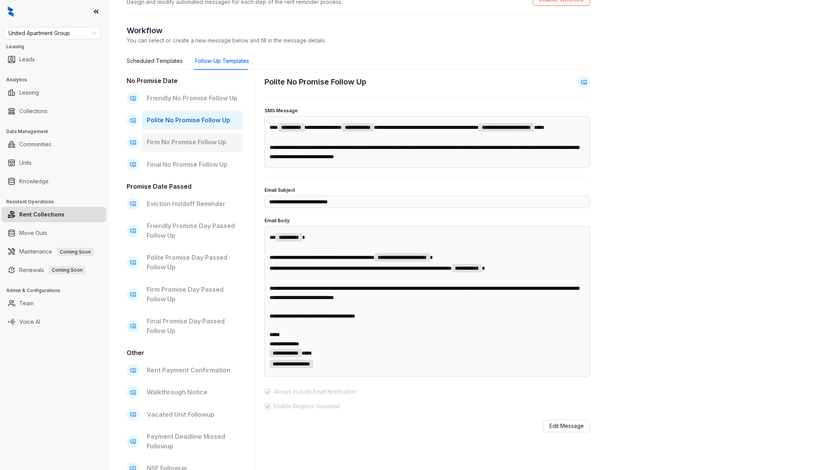
click at [185, 141] on p "Firm No Promise Follow Up" at bounding box center [192, 142] width 91 height 10
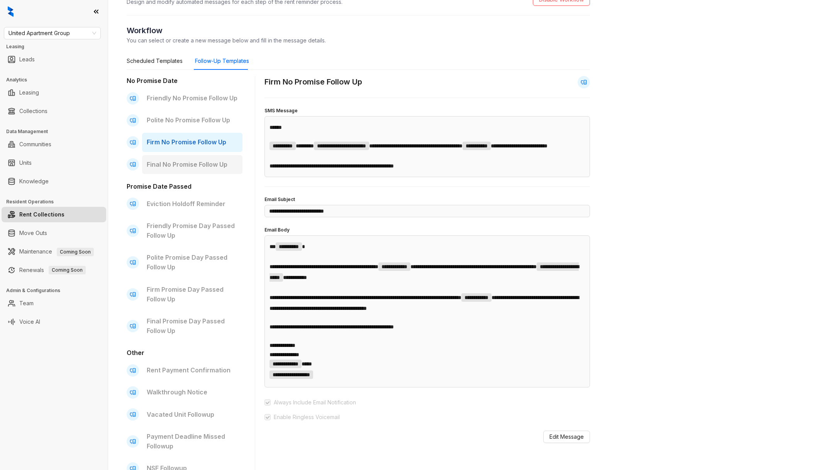
click at [191, 168] on p "Final No Promise Follow Up" at bounding box center [192, 165] width 91 height 10
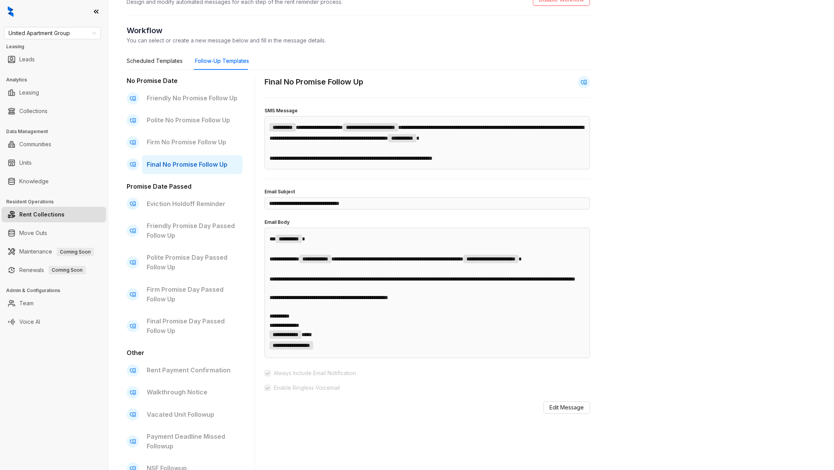
click at [184, 164] on p "Final No Promise Follow Up" at bounding box center [192, 165] width 91 height 10
click at [187, 198] on div "Eviction Holdoff Reminder" at bounding box center [192, 204] width 100 height 19
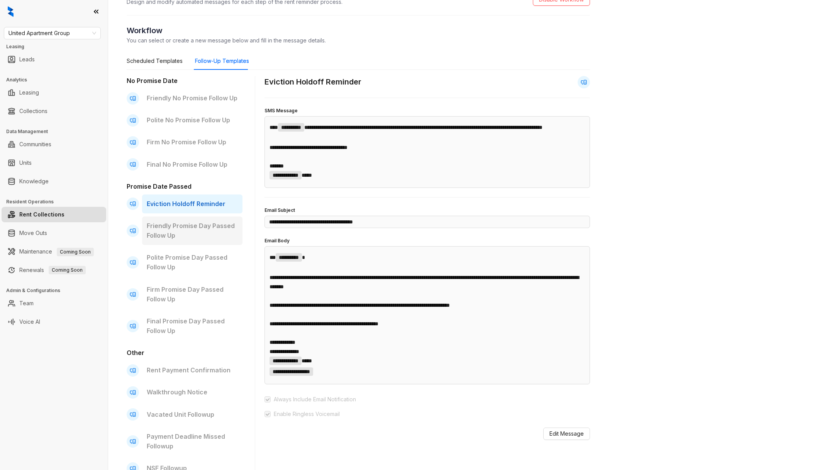
click at [187, 226] on p "Friendly Promise Day Passed Follow Up" at bounding box center [192, 230] width 91 height 19
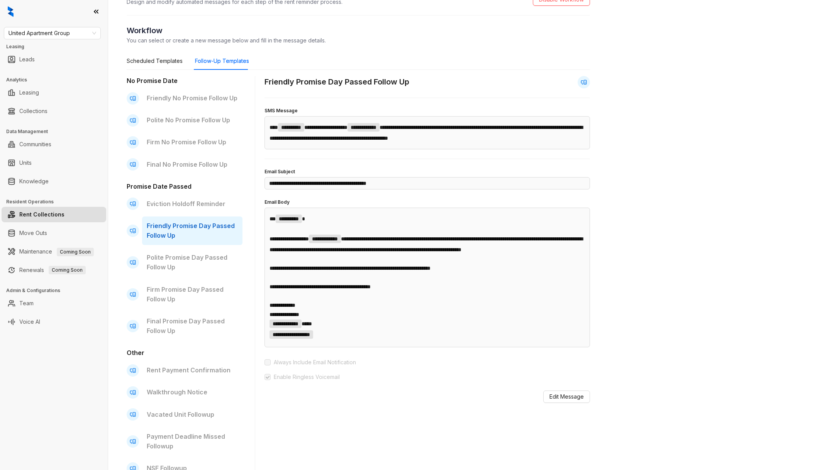
scroll to position [53, 0]
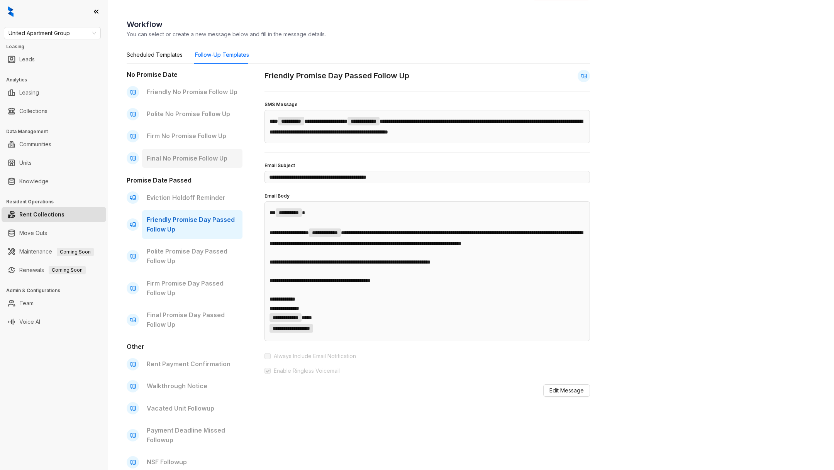
click at [184, 151] on div "Final No Promise Follow Up" at bounding box center [192, 158] width 100 height 19
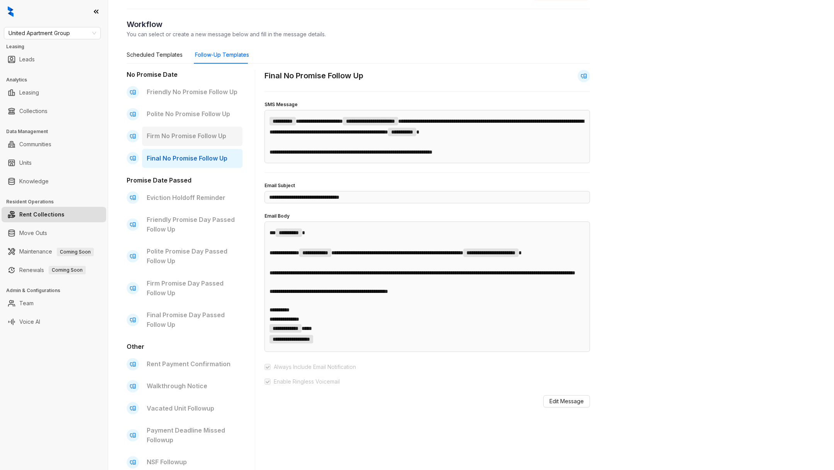
click at [176, 139] on p "Firm No Promise Follow Up" at bounding box center [192, 136] width 91 height 10
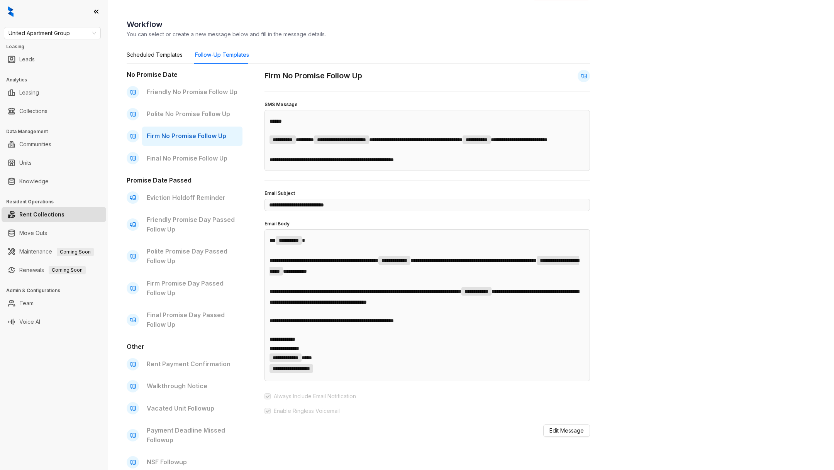
click at [178, 124] on div "No Promise Date Friendly No Promise Follow Up Polite No Promise Follow Up Firm …" at bounding box center [185, 272] width 116 height 405
click at [175, 119] on div "Polite No Promise Follow Up" at bounding box center [192, 114] width 100 height 19
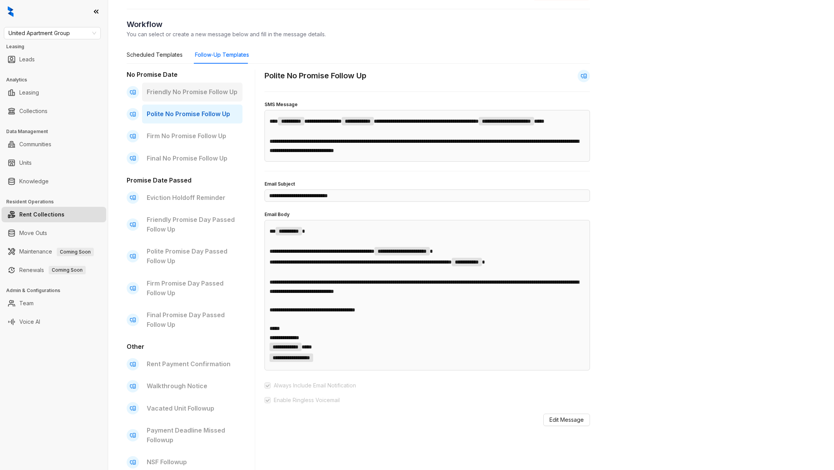
click at [180, 95] on p "Friendly No Promise Follow Up" at bounding box center [192, 92] width 91 height 10
type input "**********"
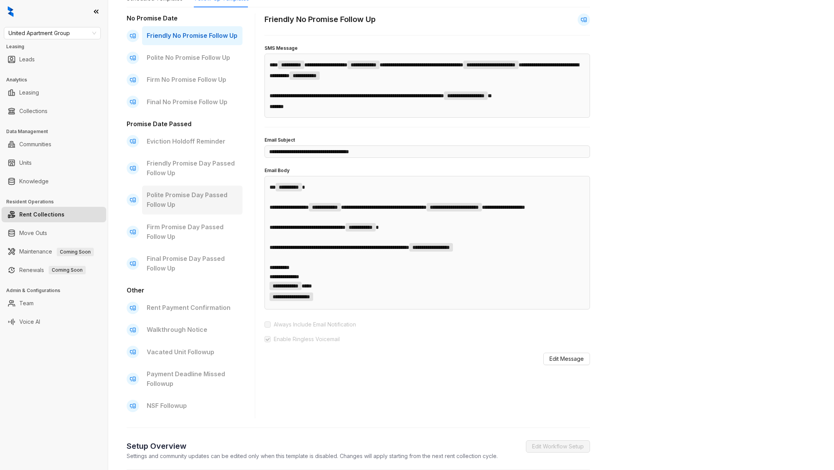
scroll to position [0, 0]
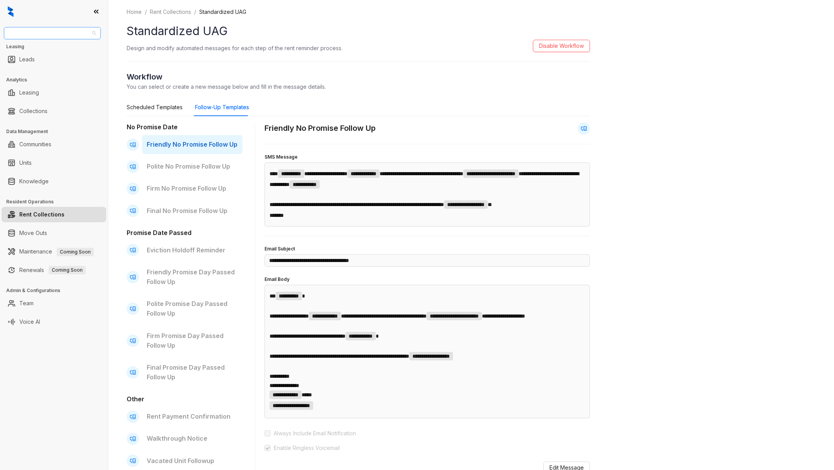
click at [41, 37] on span "United Apartment Group" at bounding box center [52, 33] width 88 height 12
type input "****"
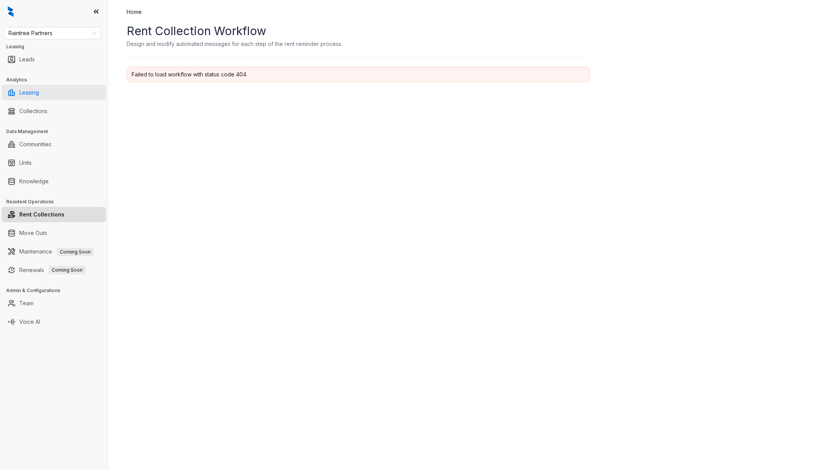
click at [39, 96] on link "Leasing" at bounding box center [29, 92] width 20 height 15
click at [38, 89] on link "Leasing" at bounding box center [29, 92] width 20 height 15
select select "******"
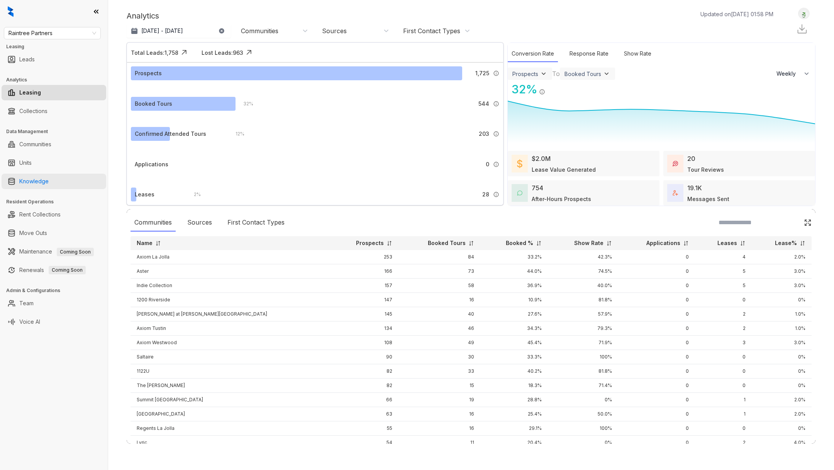
click at [49, 176] on link "Knowledge" at bounding box center [33, 181] width 29 height 15
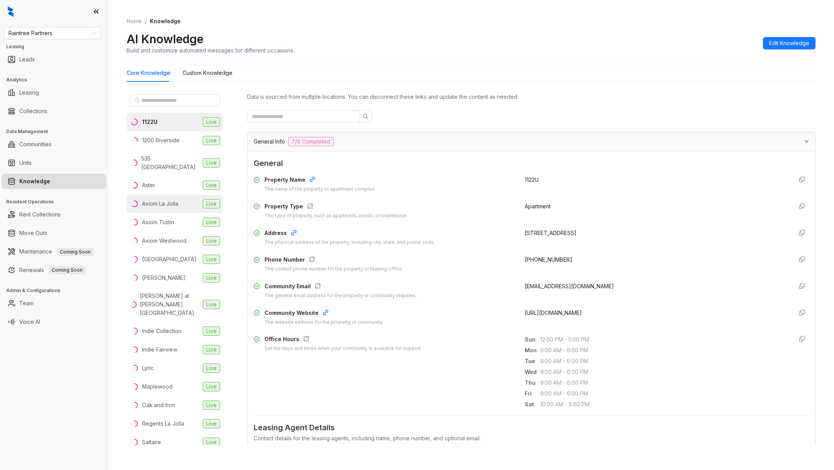
click at [168, 200] on div "Axiom La Jolla" at bounding box center [160, 204] width 36 height 8
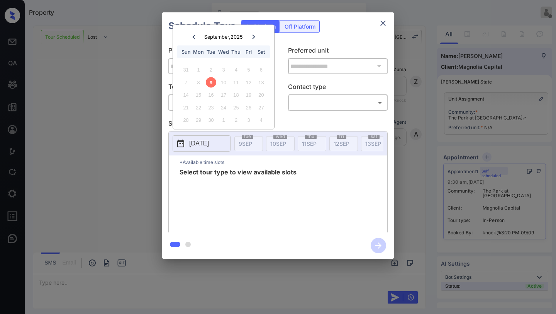
click at [239, 176] on span "Select tour type to view available slots" at bounding box center [238, 200] width 117 height 62
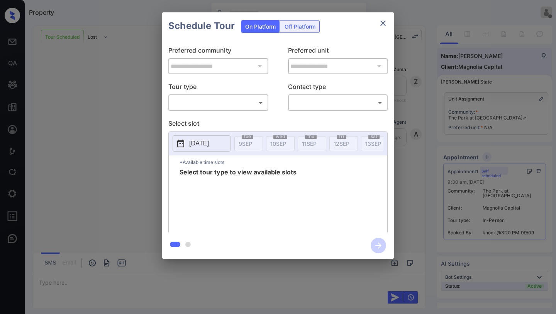
click at [210, 102] on body "Property Kaitlyn Howell Offline Set yourself online Set yourself on break Profi…" at bounding box center [278, 157] width 556 height 314
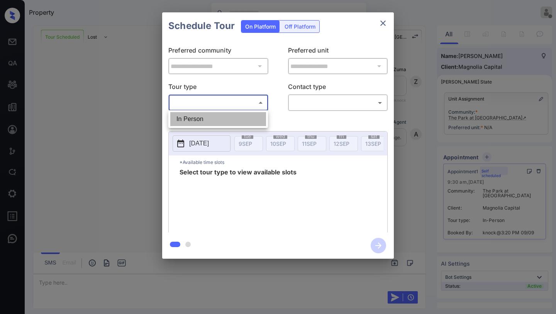
click at [215, 123] on li "In Person" at bounding box center [218, 119] width 96 height 14
type input "********"
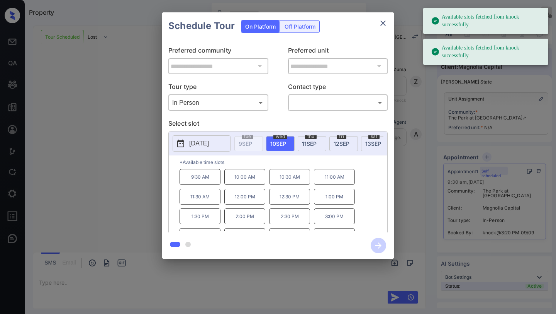
click at [198, 139] on p "2025-09-10" at bounding box center [199, 143] width 20 height 9
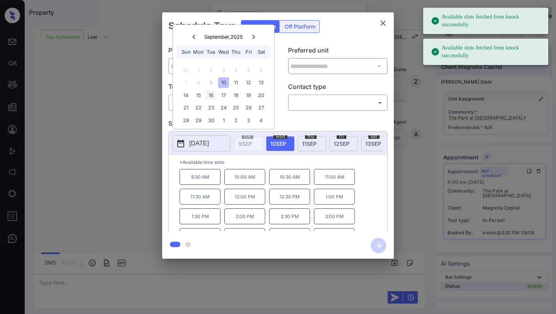
click at [209, 98] on div "16" at bounding box center [211, 95] width 10 height 10
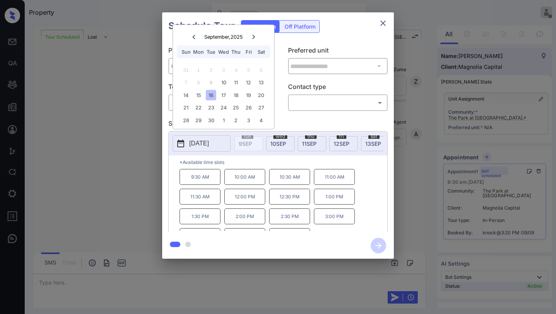
click at [211, 92] on div "16" at bounding box center [211, 95] width 10 height 10
click at [218, 153] on div "2025-09-16 September , 2025 Sun Mon Tue Wed Thu Fri Sat 31 1 2 3 4 5 6 7 8 9 10…" at bounding box center [278, 143] width 219 height 24
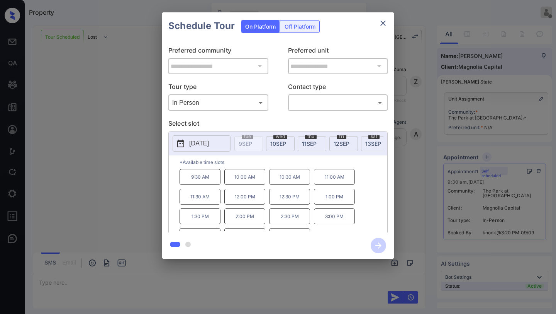
scroll to position [12, 0]
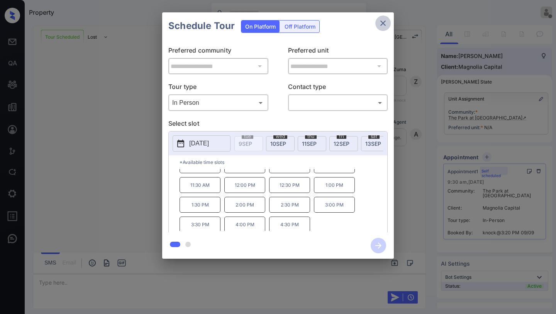
click at [385, 16] on button "close" at bounding box center [382, 22] width 15 height 15
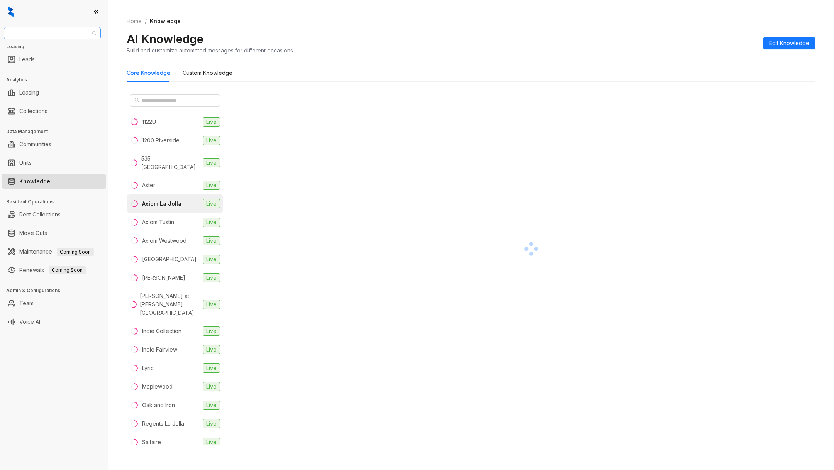
click at [85, 34] on span "Raintree Partners" at bounding box center [52, 33] width 88 height 12
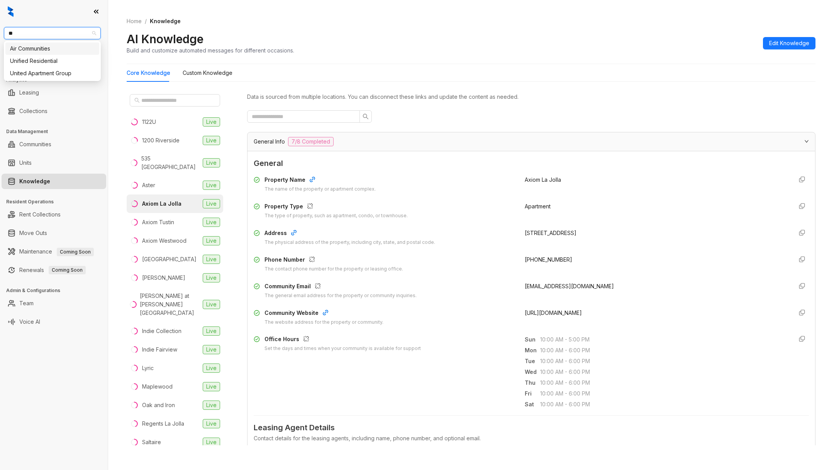
type input "***"
click at [71, 56] on div "Unified Residential" at bounding box center [52, 61] width 94 height 12
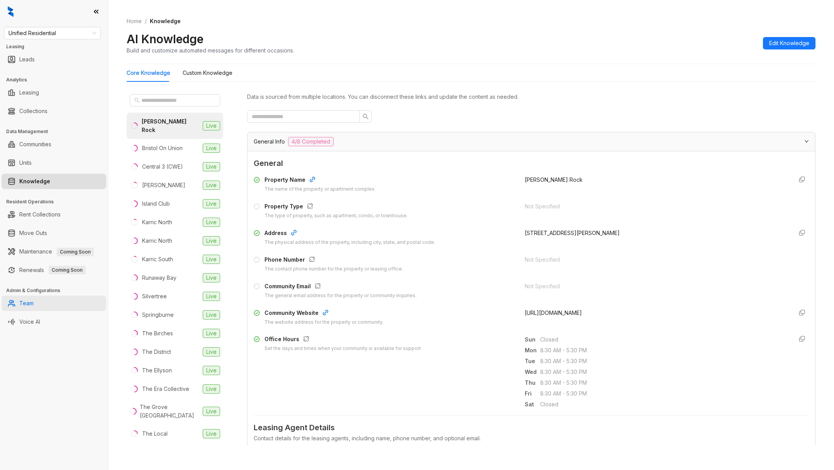
click at [34, 297] on link "Team" at bounding box center [26, 303] width 14 height 15
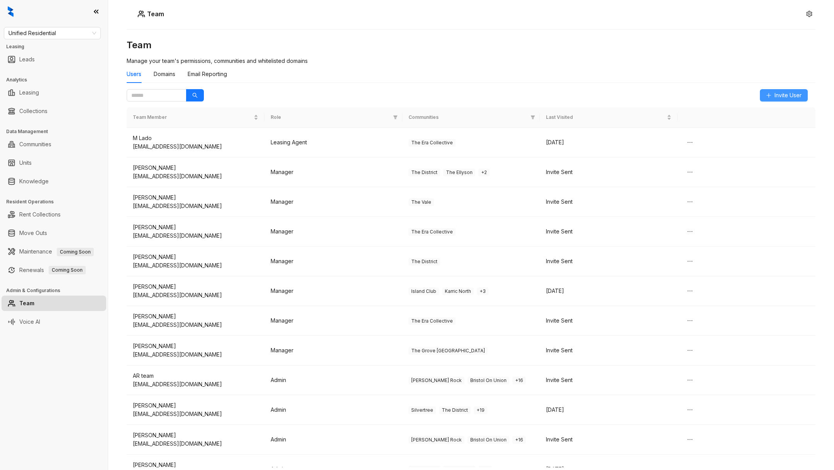
click at [785, 90] on button "Invite User" at bounding box center [784, 95] width 48 height 12
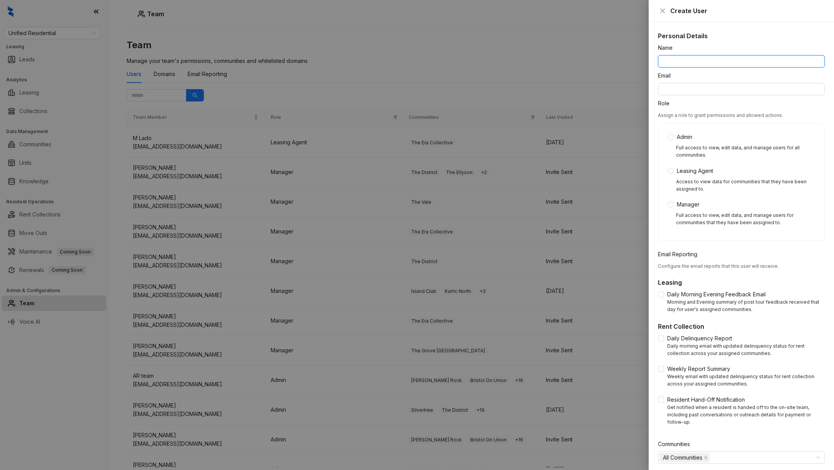
click at [683, 63] on input "Name" at bounding box center [741, 61] width 167 height 12
click at [681, 86] on input "Email" at bounding box center [741, 89] width 167 height 12
paste input "**********"
type input "**********"
click at [693, 61] on input "Name" at bounding box center [741, 61] width 167 height 12
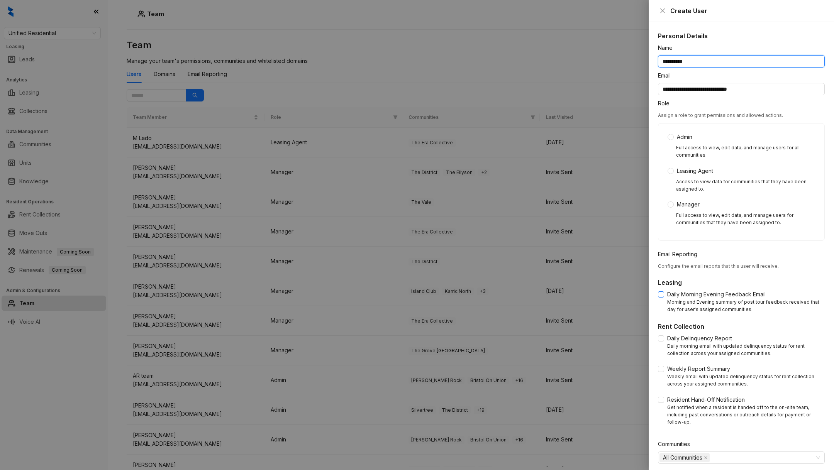
type input "**********"
click at [660, 333] on div "Rent Collection Daily Delinquency Report Daily morning email with updated delin…" at bounding box center [741, 376] width 167 height 109
click at [660, 343] on div "Daily Delinquency Report Daily morning email with updated delinquency status fo…" at bounding box center [741, 345] width 167 height 23
click at [660, 329] on h5 "Rent Collection" at bounding box center [741, 326] width 167 height 9
click at [660, 332] on div "Rent Collection Daily Delinquency Report Daily morning email with updated delin…" at bounding box center [741, 376] width 167 height 109
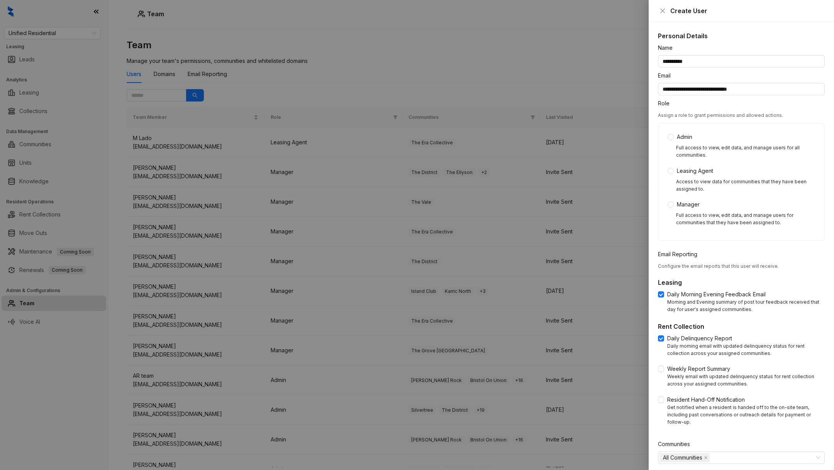
click at [658, 363] on div "Daily Delinquency Report Daily morning email with updated delinquency status fo…" at bounding box center [741, 382] width 167 height 97
click at [668, 199] on div "Admin Full access to view, edit data, and manage users for all communities. Lea…" at bounding box center [742, 182] width 148 height 98
click at [675, 137] on span "Admin" at bounding box center [685, 137] width 22 height 8
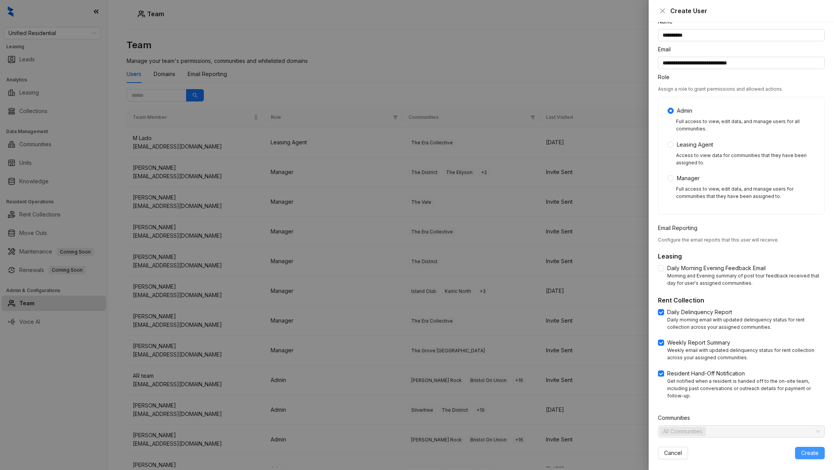
click at [800, 447] on button "Create" at bounding box center [810, 453] width 30 height 12
click at [810, 15] on div "Error There was an error creating the user, please try again!" at bounding box center [755, 31] width 139 height 45
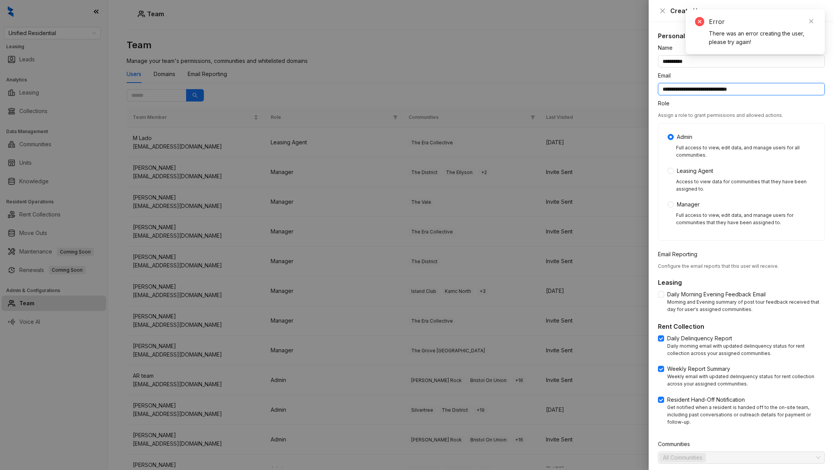
click at [785, 83] on div "**********" at bounding box center [741, 89] width 167 height 12
click at [785, 90] on input "**********" at bounding box center [741, 89] width 167 height 12
click at [663, 89] on input "**********" at bounding box center [741, 89] width 167 height 12
click at [709, 77] on div "Email" at bounding box center [741, 77] width 167 height 12
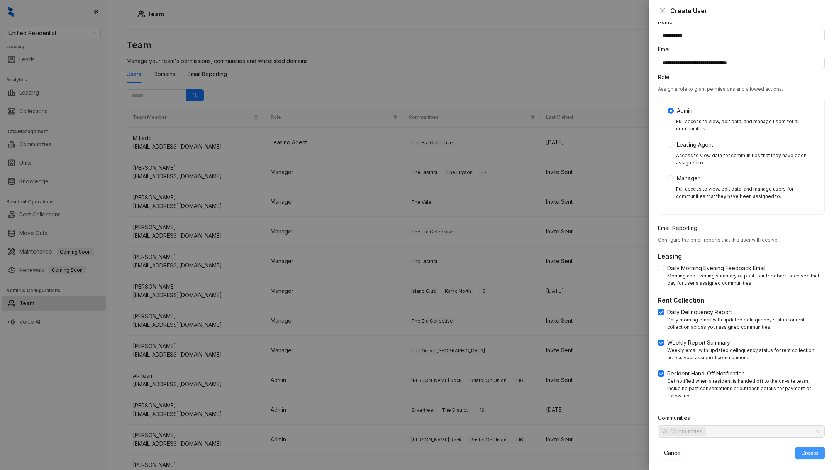
click at [810, 449] on span "Create" at bounding box center [809, 453] width 17 height 8
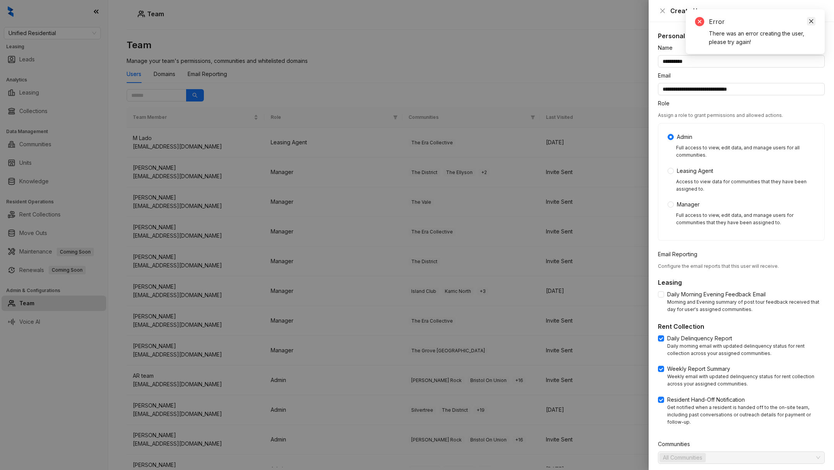
click at [813, 19] on icon "close" at bounding box center [811, 21] width 5 height 5
click at [814, 19] on div "Create User" at bounding box center [741, 11] width 185 height 22
click at [655, 10] on div "Create User" at bounding box center [741, 11] width 185 height 22
click at [662, 12] on icon "close" at bounding box center [663, 11] width 6 height 6
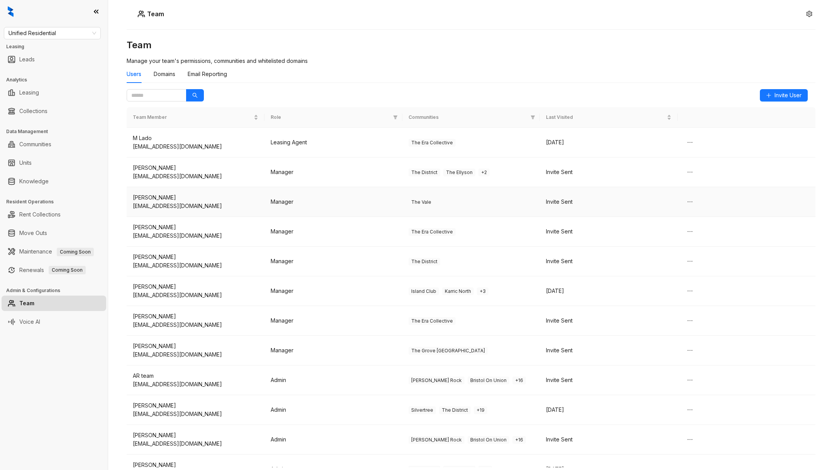
scroll to position [164, 0]
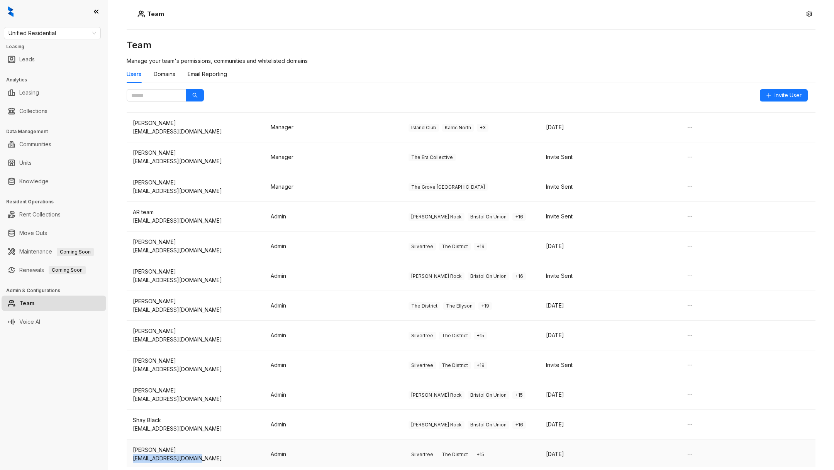
click at [192, 454] on div "xnavarro@unified-residential.com" at bounding box center [195, 458] width 125 height 8
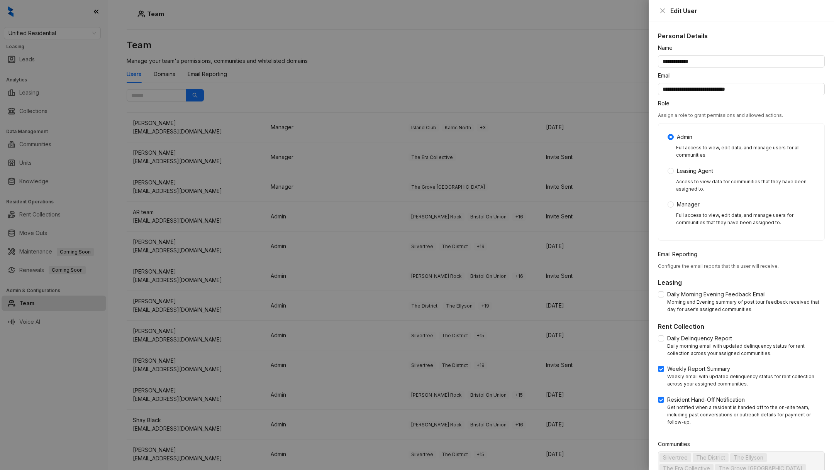
click at [660, 359] on div "Daily Delinquency Report Daily morning email with updated delinquency status fo…" at bounding box center [741, 348] width 167 height 28
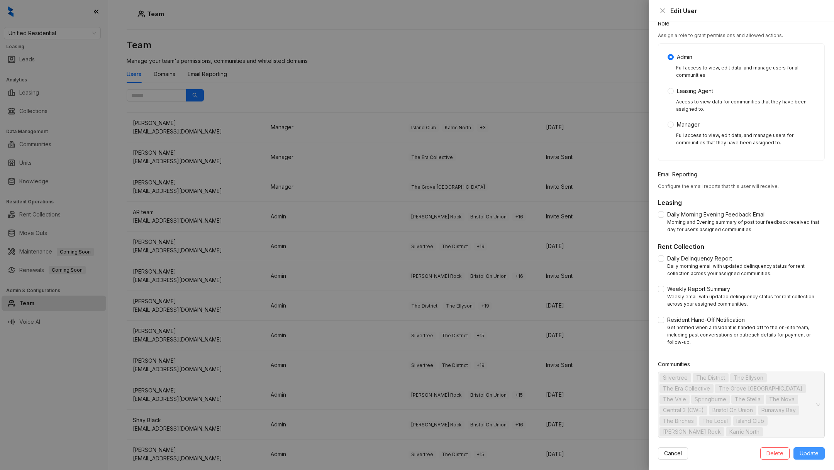
click at [802, 449] on span "Update" at bounding box center [809, 453] width 19 height 8
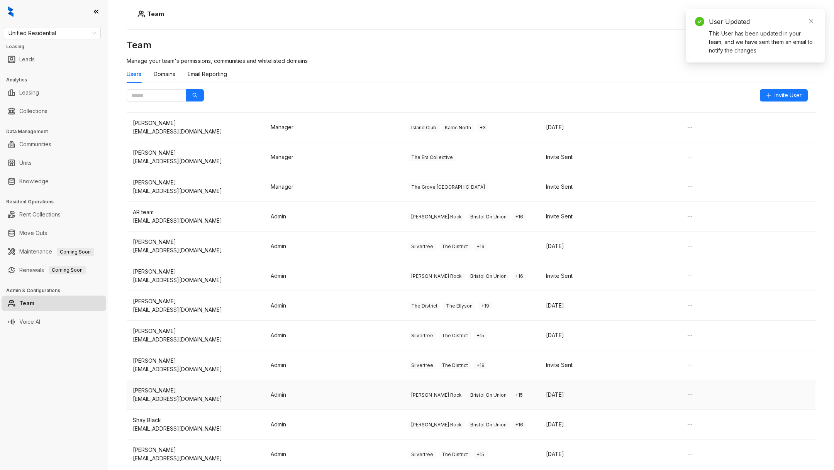
click at [166, 389] on div "Leslie Mejia" at bounding box center [195, 391] width 125 height 8
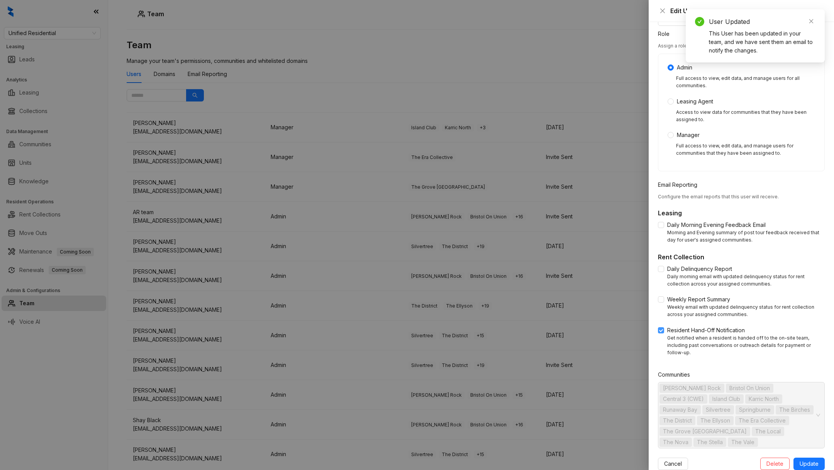
click at [660, 333] on span at bounding box center [661, 330] width 6 height 6
click at [798, 437] on form "**********" at bounding box center [741, 222] width 167 height 496
click at [800, 460] on span "Update" at bounding box center [809, 464] width 19 height 8
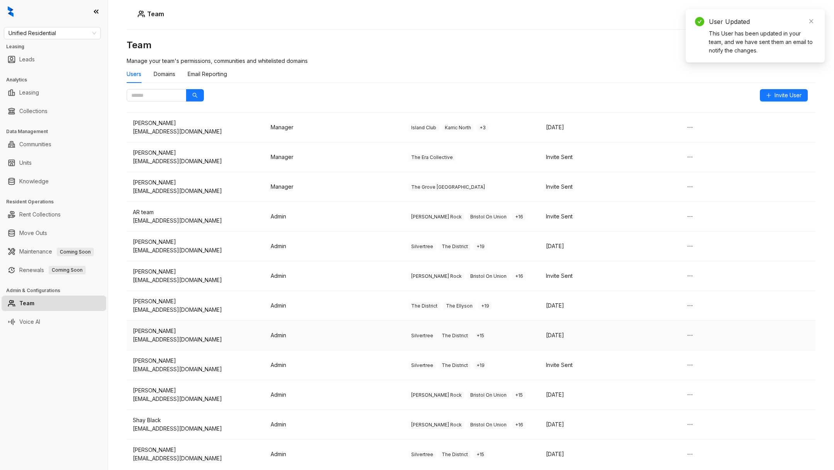
click at [203, 329] on div "Jenny Lopez" at bounding box center [195, 331] width 125 height 8
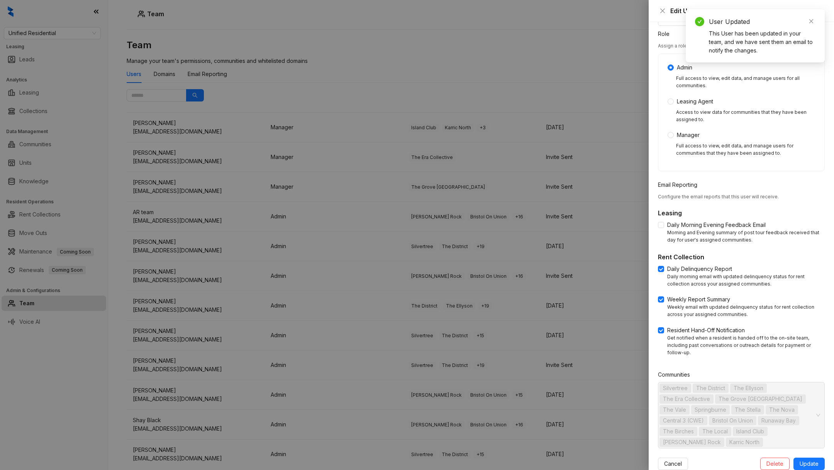
click at [659, 263] on div "Rent Collection Daily Delinquency Report Daily morning email with updated delin…" at bounding box center [741, 307] width 167 height 109
click at [661, 296] on label "Weekly Report Summary" at bounding box center [695, 299] width 75 height 8
click at [665, 326] on span "Resident Hand-Off Notification" at bounding box center [706, 330] width 84 height 8
click at [786, 458] on button "Delete" at bounding box center [774, 464] width 29 height 12
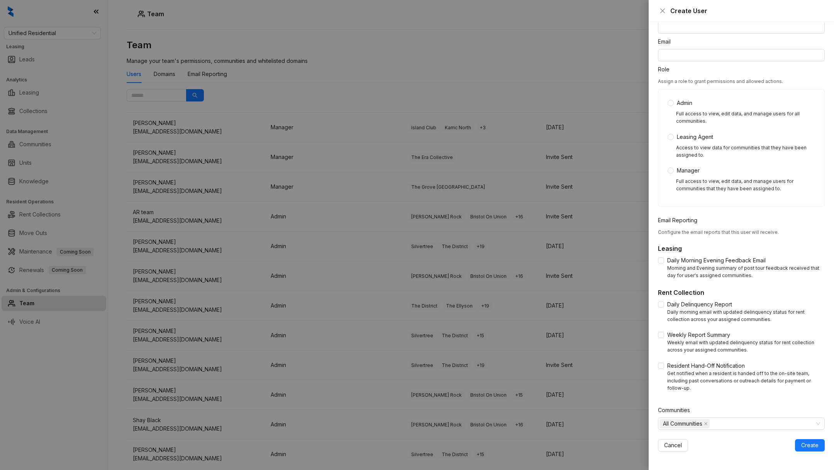
scroll to position [26, 0]
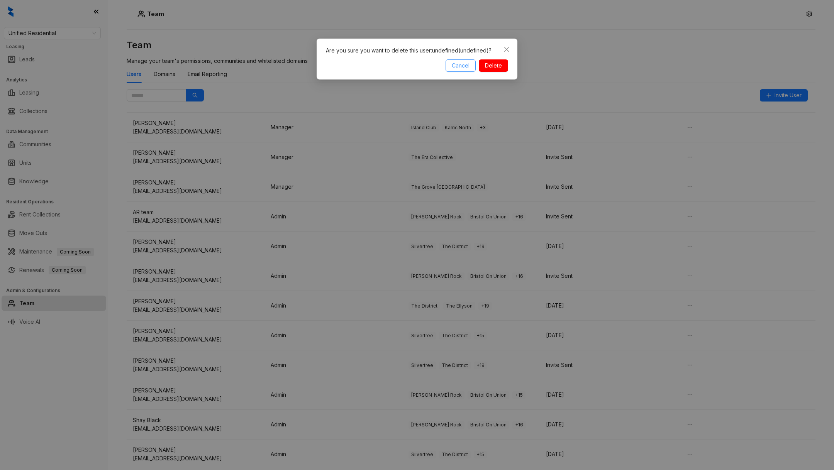
click at [458, 68] on span "Cancel" at bounding box center [461, 65] width 18 height 8
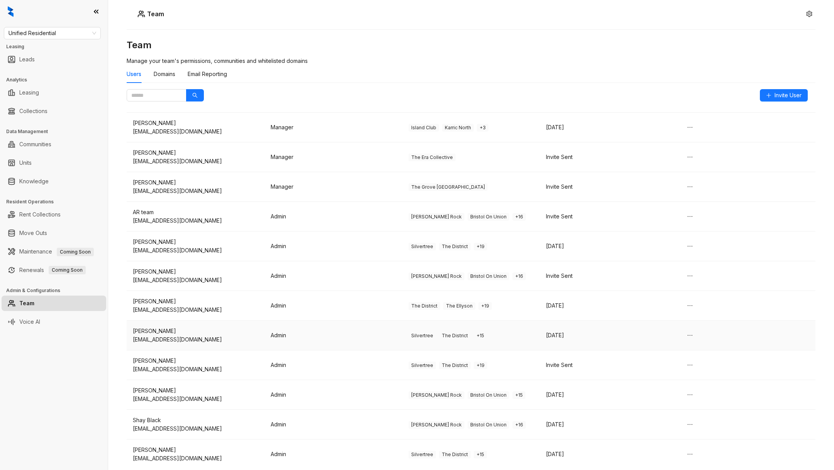
click at [179, 331] on div "Jenny Lopez" at bounding box center [195, 331] width 125 height 8
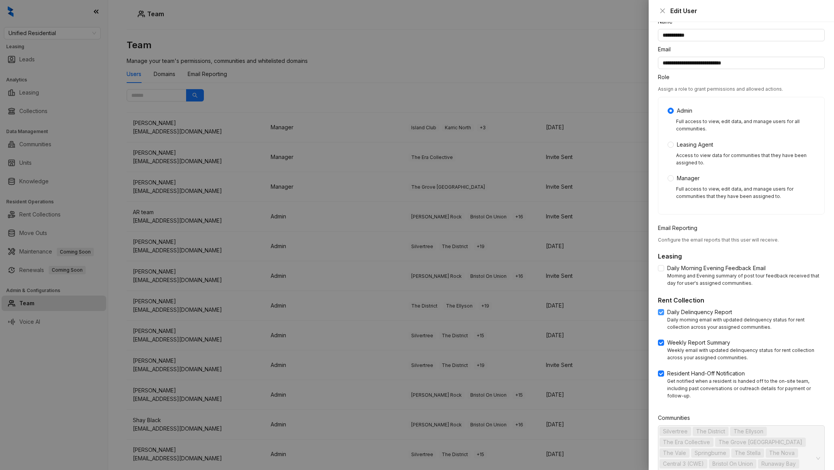
click at [660, 315] on label "Daily Delinquency Report" at bounding box center [696, 312] width 77 height 8
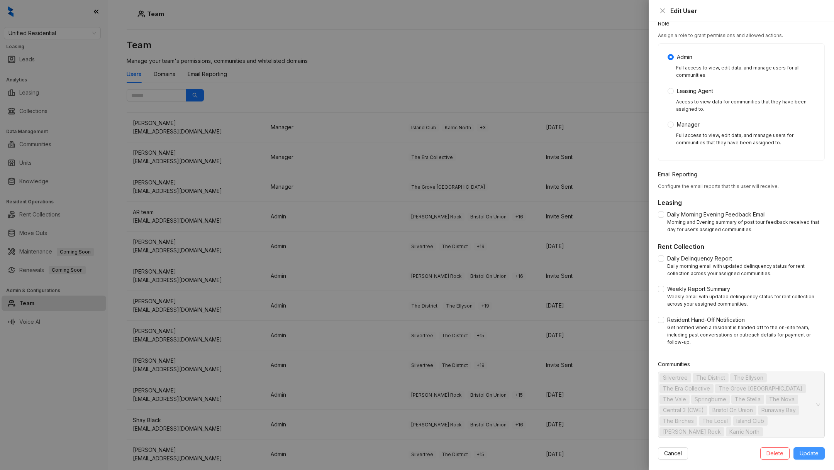
click at [800, 449] on span "Update" at bounding box center [809, 453] width 19 height 8
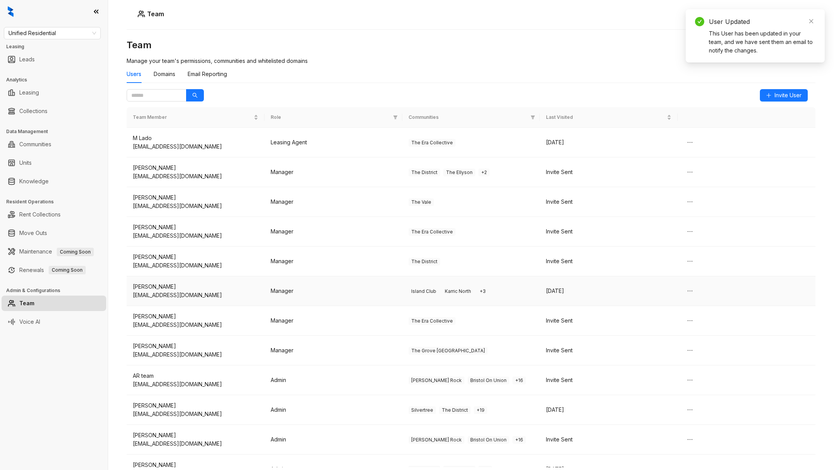
scroll to position [164, 0]
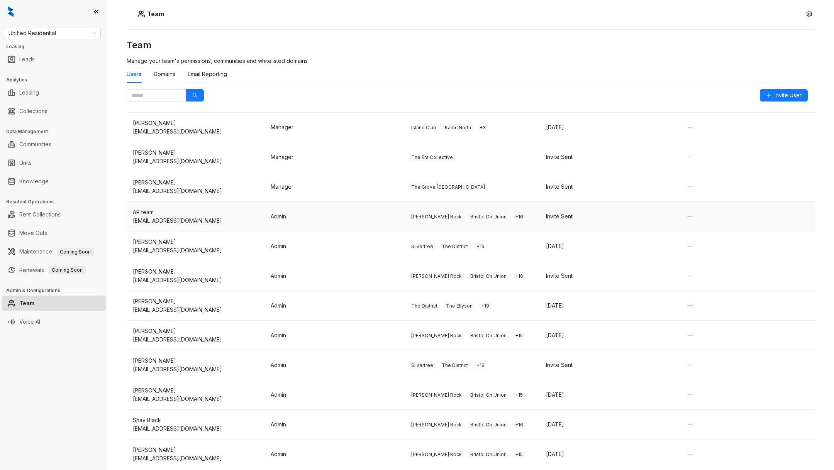
click at [209, 224] on div "myaccount@unified-residential.com" at bounding box center [195, 221] width 125 height 8
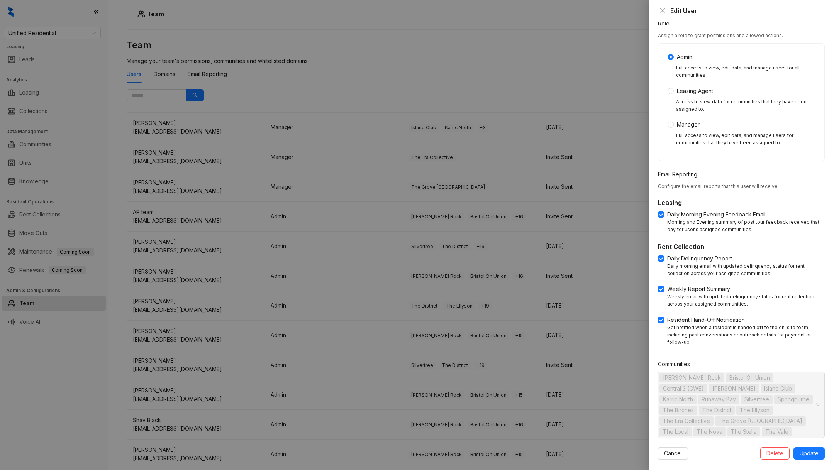
click at [493, 129] on div at bounding box center [417, 235] width 834 height 470
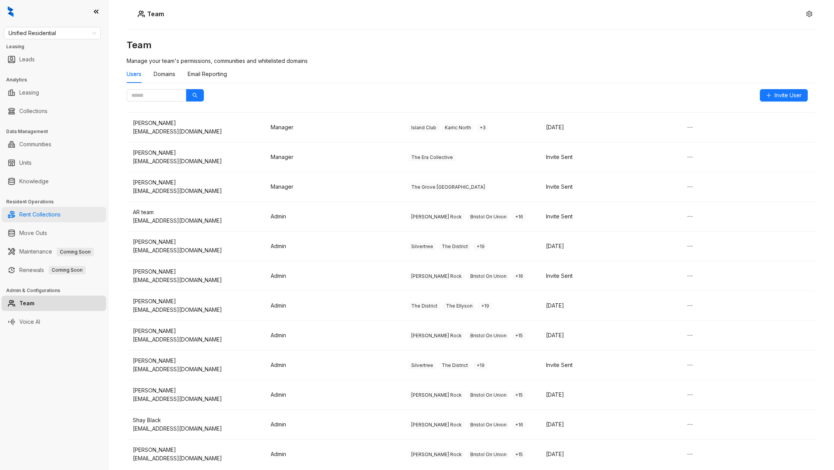
click at [46, 219] on link "Rent Collections" at bounding box center [39, 214] width 41 height 15
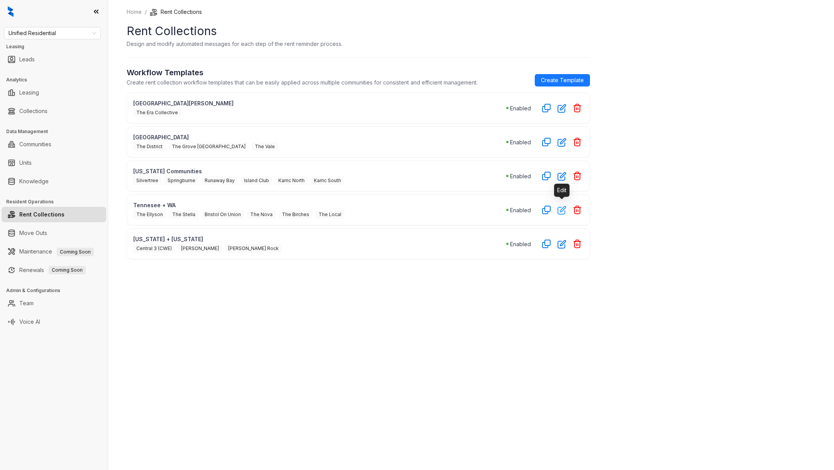
click at [563, 207] on icon "button" at bounding box center [562, 211] width 8 height 8
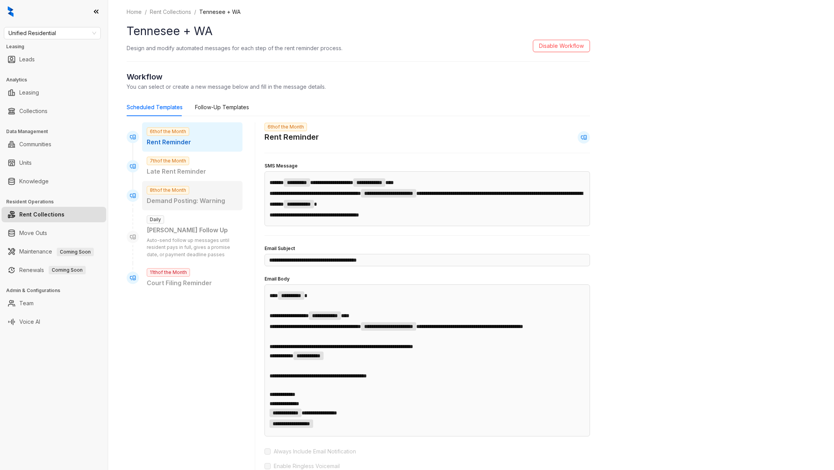
click at [207, 203] on p "Demand Posting: Warning" at bounding box center [192, 201] width 91 height 10
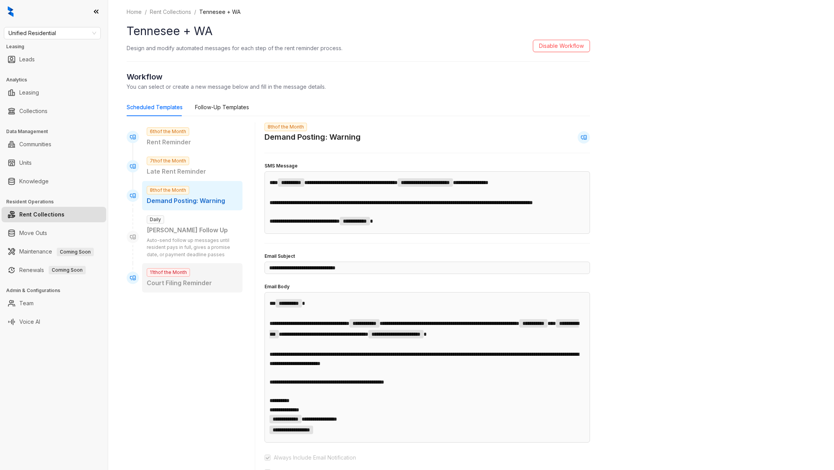
click at [181, 276] on div "11th of the Month Court Filing Reminder" at bounding box center [192, 277] width 100 height 29
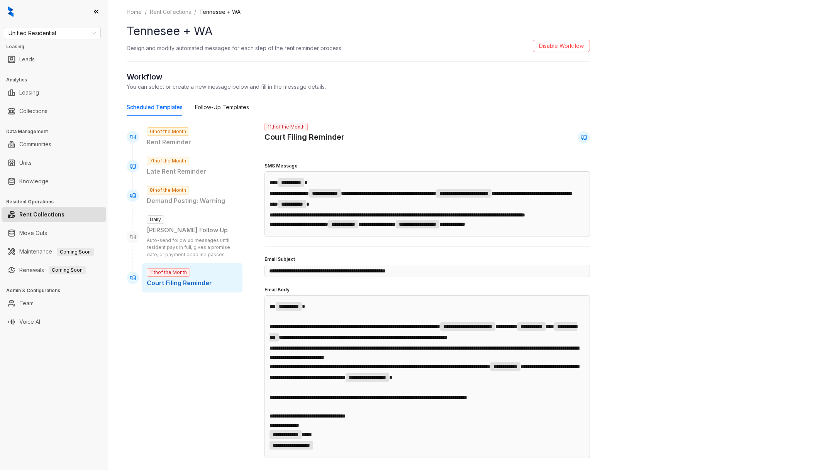
click at [200, 299] on div "6th of the Month Rent Reminder 7th of the Month Late Rent Reminder 8th of the M…" at bounding box center [185, 318] width 116 height 392
click at [187, 160] on span "7th of the Month" at bounding box center [168, 161] width 42 height 8
type input "**********"
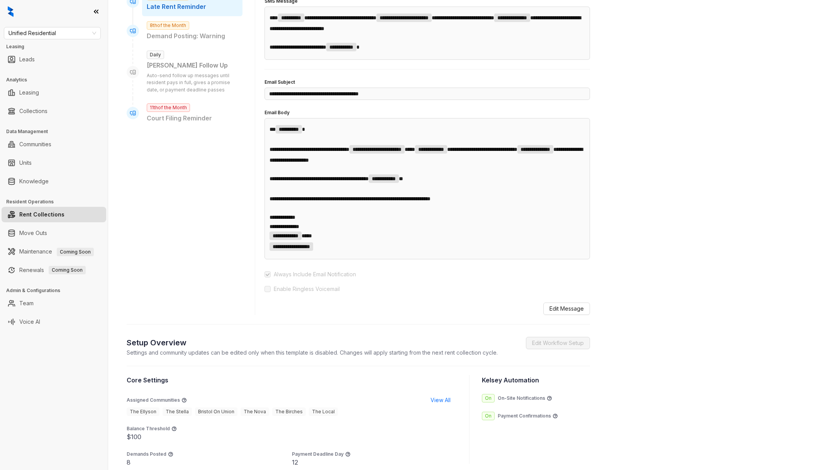
scroll to position [290, 0]
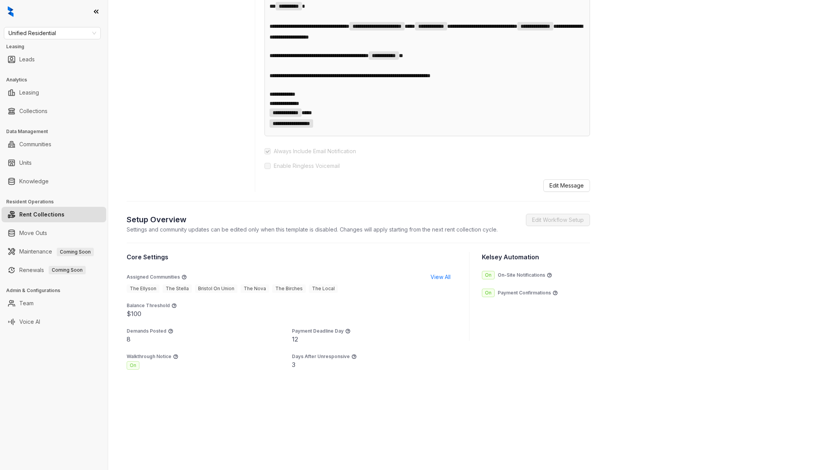
click at [38, 221] on link "Rent Collections" at bounding box center [41, 214] width 45 height 15
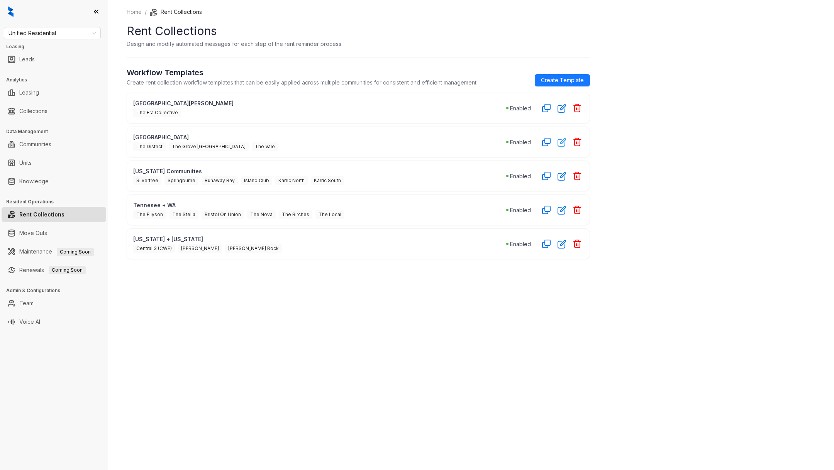
click at [561, 142] on icon "button" at bounding box center [562, 142] width 9 height 9
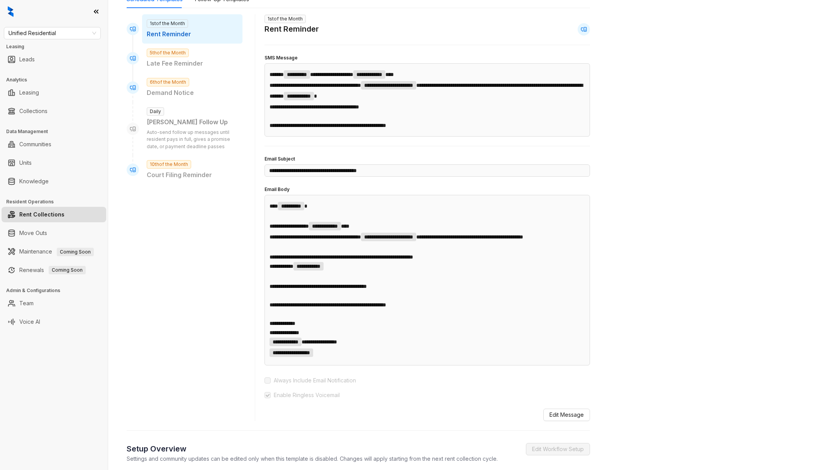
scroll to position [346, 0]
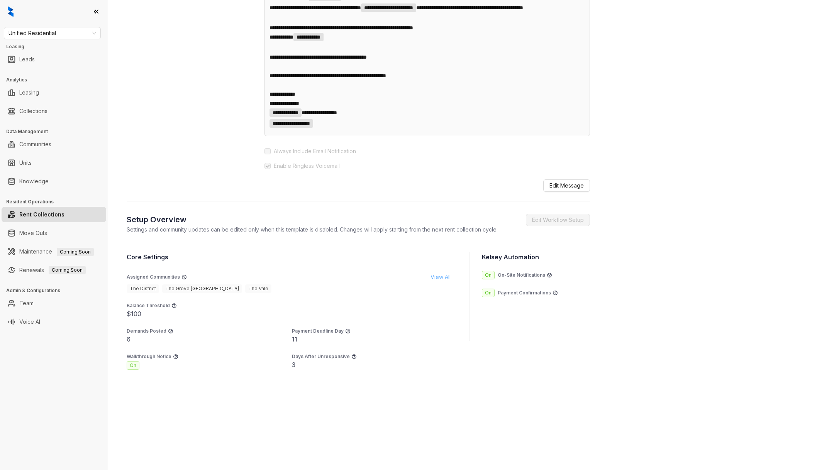
click at [447, 280] on span "View All" at bounding box center [441, 277] width 20 height 8
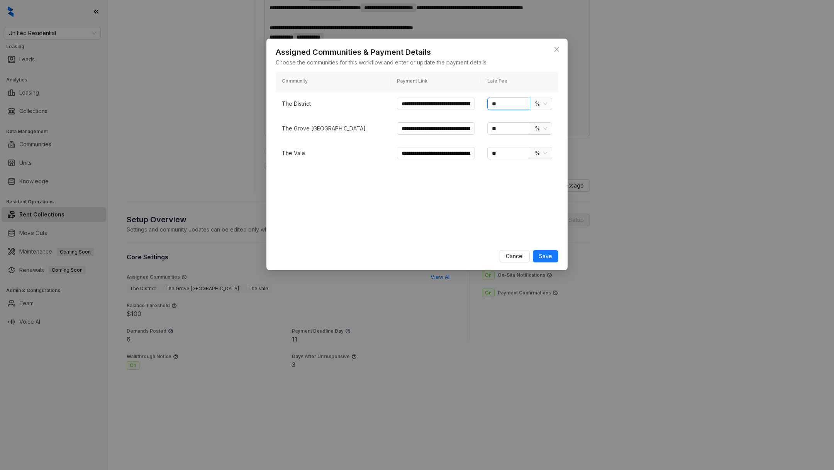
click at [511, 104] on input "**" at bounding box center [508, 104] width 43 height 12
click at [511, 105] on input "**" at bounding box center [508, 104] width 43 height 12
click at [230, 205] on div "**********" at bounding box center [417, 235] width 834 height 470
click at [230, 207] on div "**********" at bounding box center [417, 235] width 834 height 470
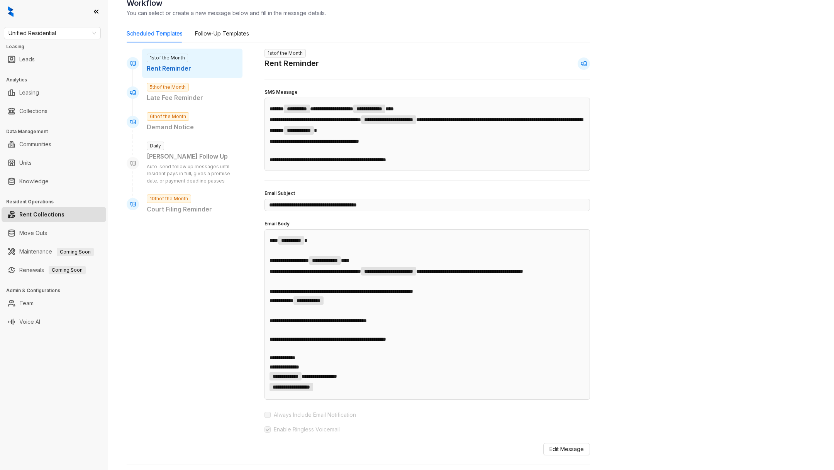
scroll to position [0, 0]
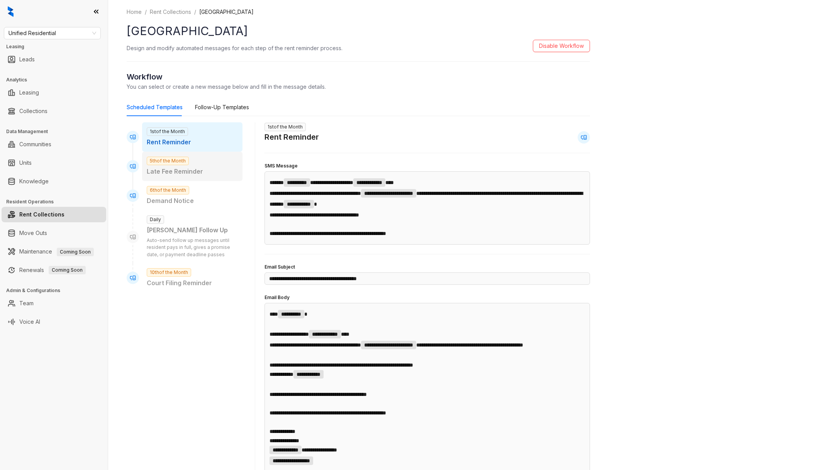
click at [188, 174] on p "Late Fee Reminder" at bounding box center [192, 172] width 91 height 10
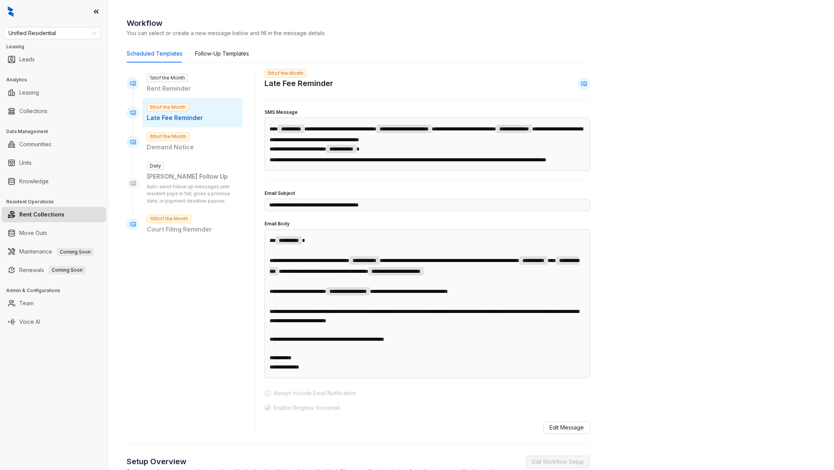
scroll to position [88, 0]
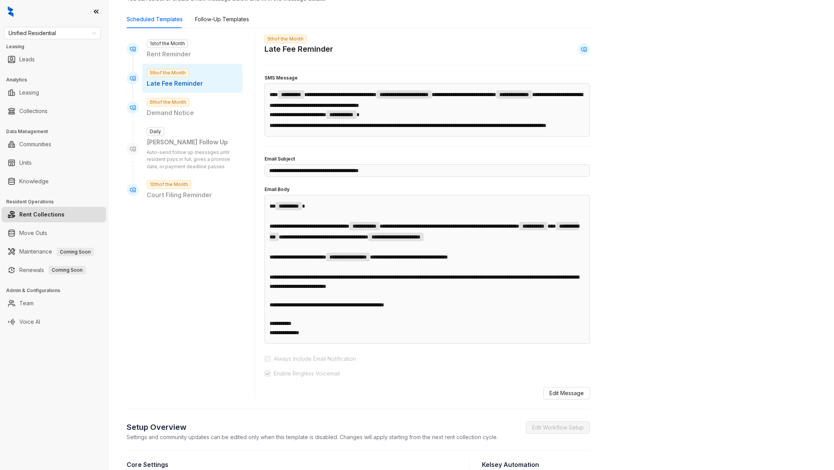
click at [187, 166] on p "Auto-send follow up messages until resident pays in full, gives a promise date,…" at bounding box center [192, 160] width 91 height 22
click at [195, 183] on div "10th of the Month Court Filing Reminder" at bounding box center [192, 189] width 100 height 29
type input "**********"
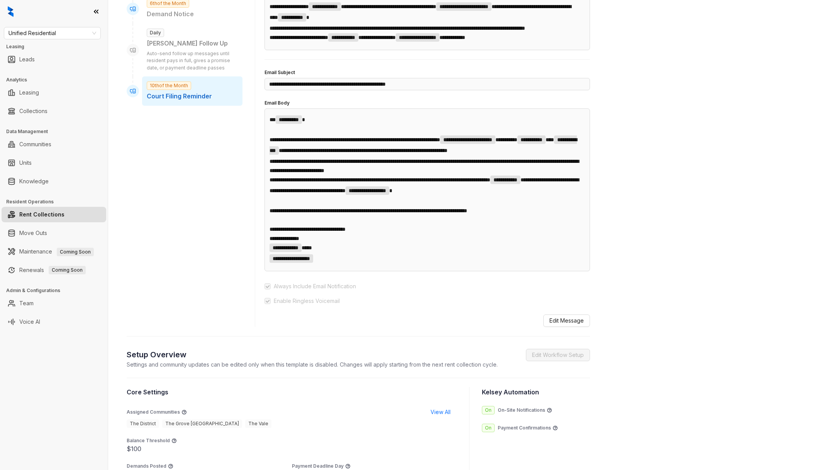
scroll to position [0, 0]
